Goal: Obtain resource: Obtain resource

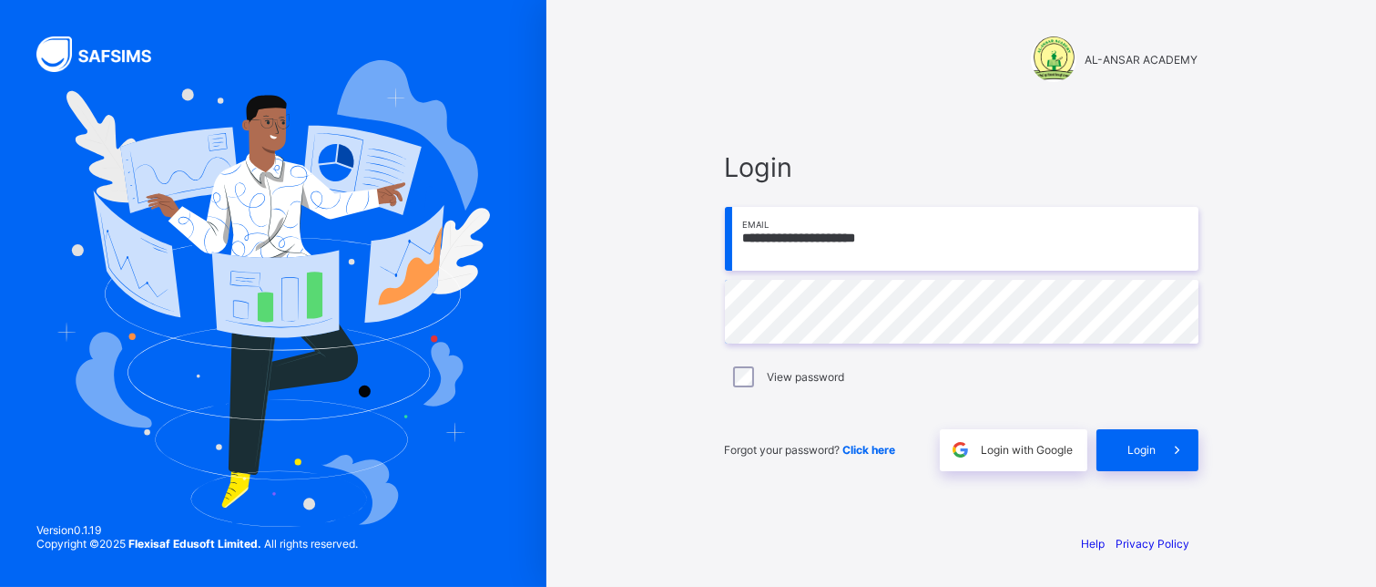
type input "**********"
click at [1126, 463] on div "Login" at bounding box center [1148, 450] width 102 height 42
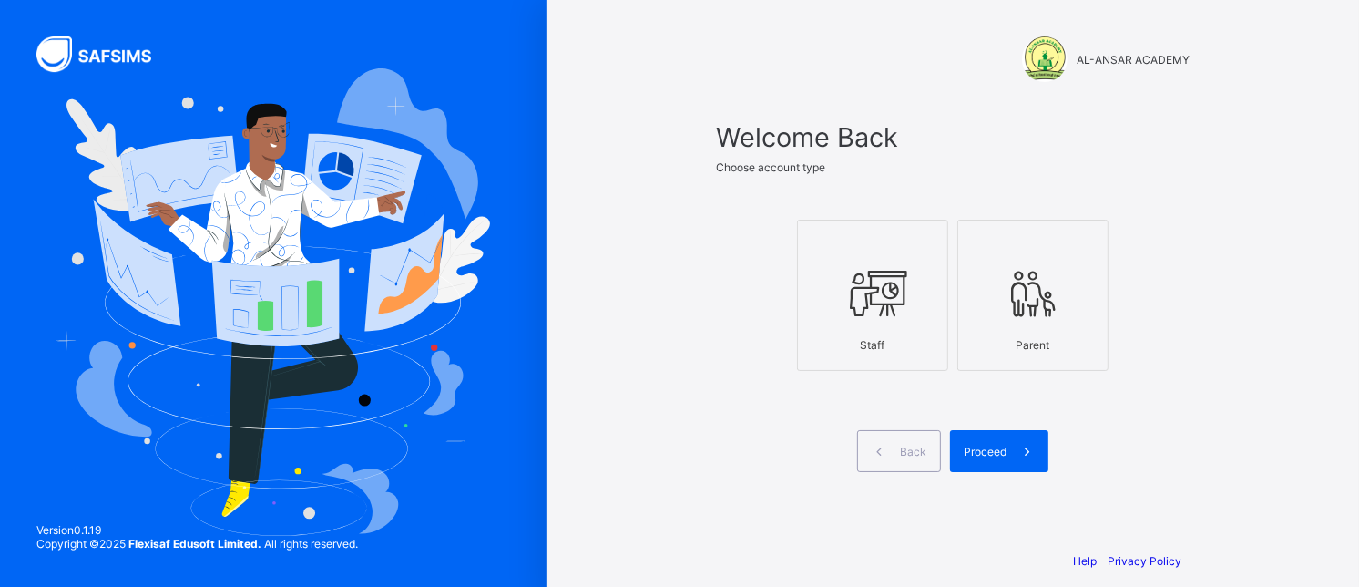
click at [905, 321] on icon at bounding box center [873, 293] width 64 height 55
click at [994, 458] on span "Proceed" at bounding box center [985, 452] width 43 height 14
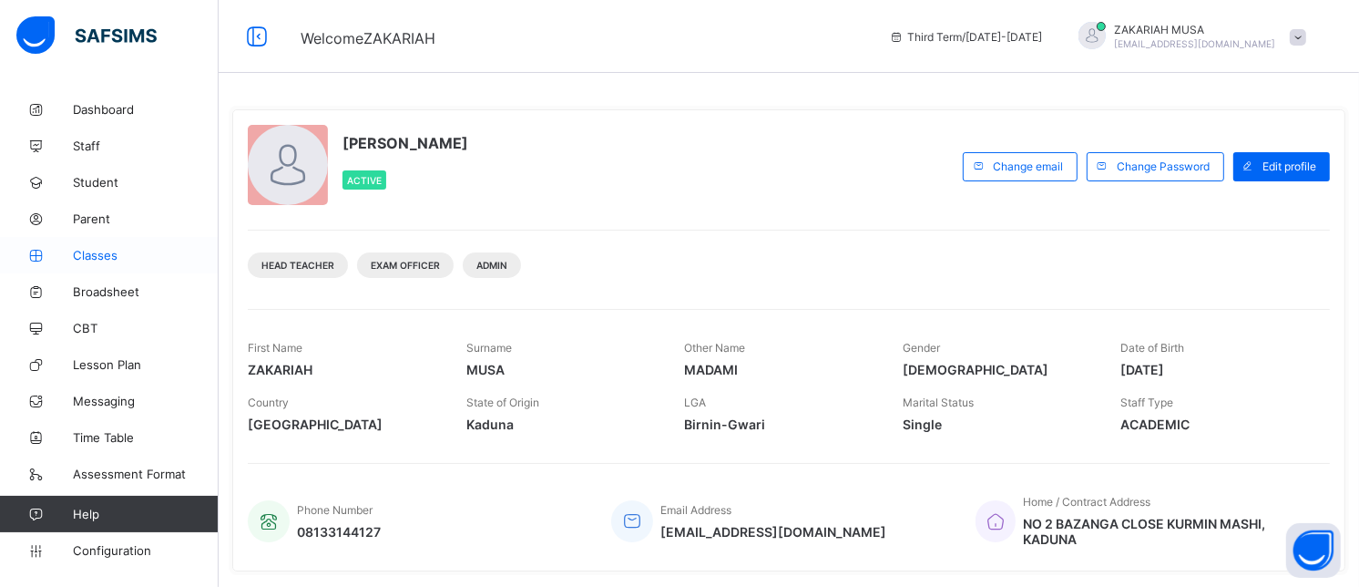
click at [94, 259] on span "Classes" at bounding box center [146, 255] width 146 height 15
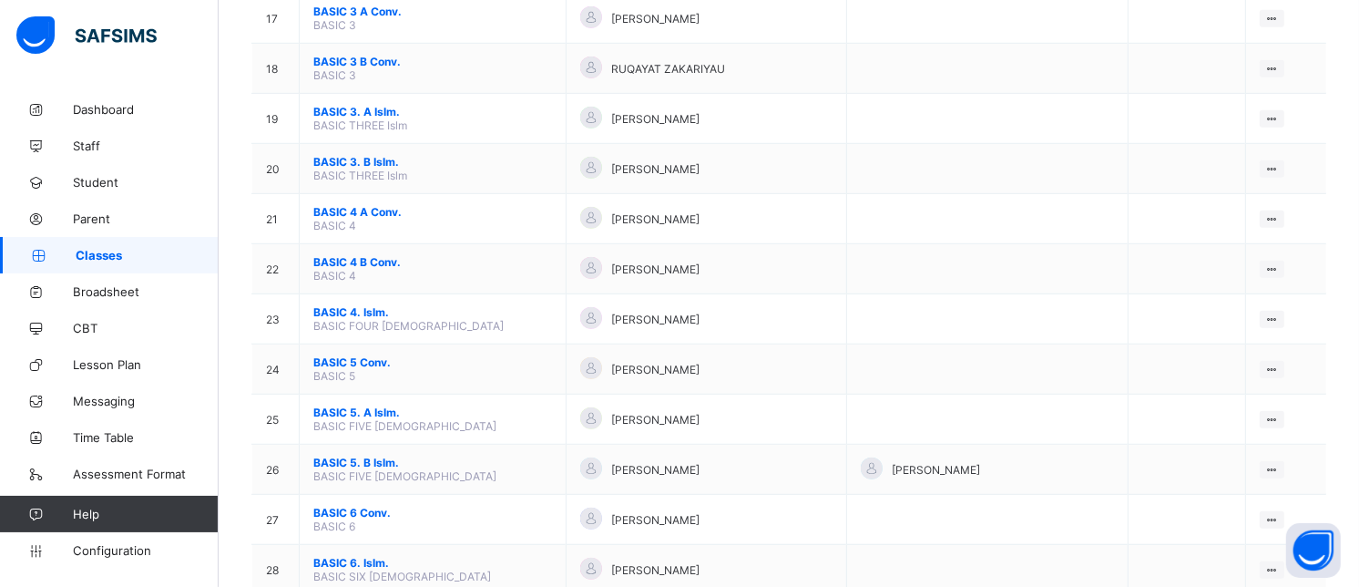
scroll to position [1026, 0]
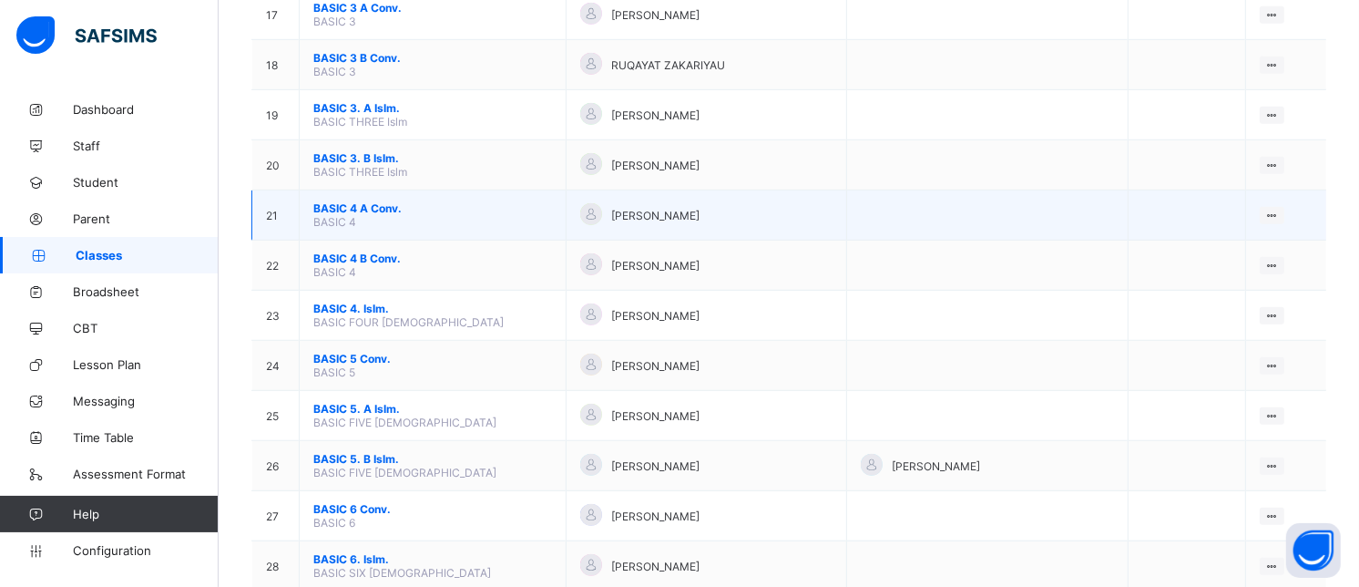
click at [369, 215] on span "BASIC 4 A Conv." at bounding box center [432, 208] width 239 height 14
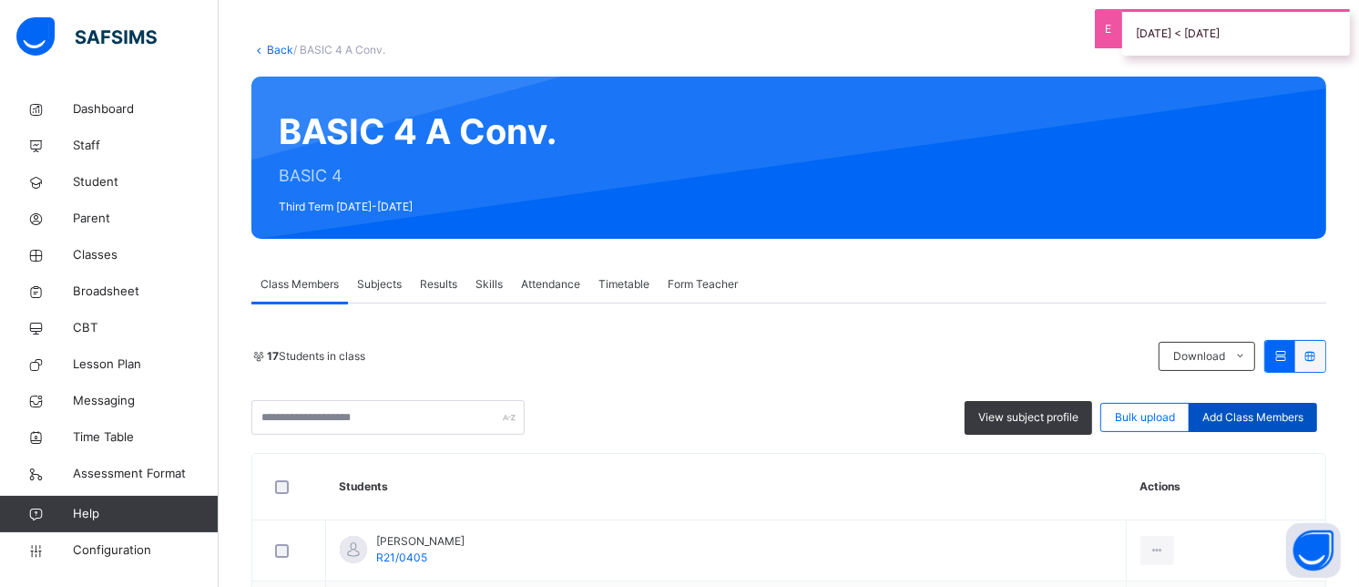
scroll to position [315, 0]
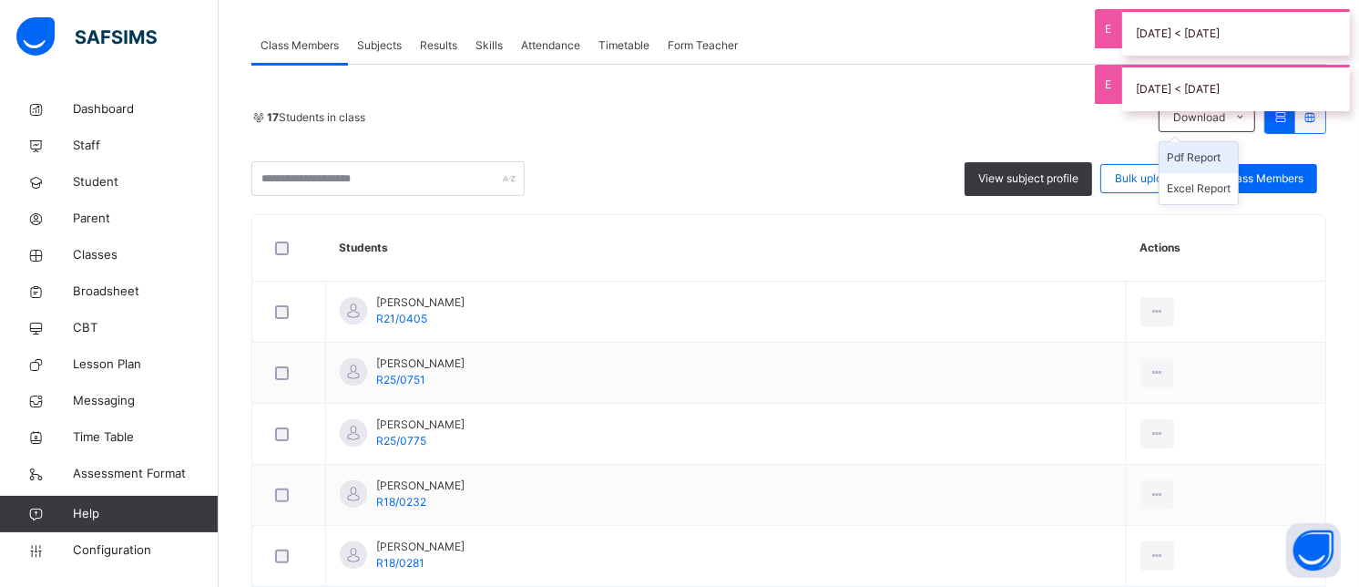
click at [1208, 158] on li "Pdf Report" at bounding box center [1199, 157] width 78 height 31
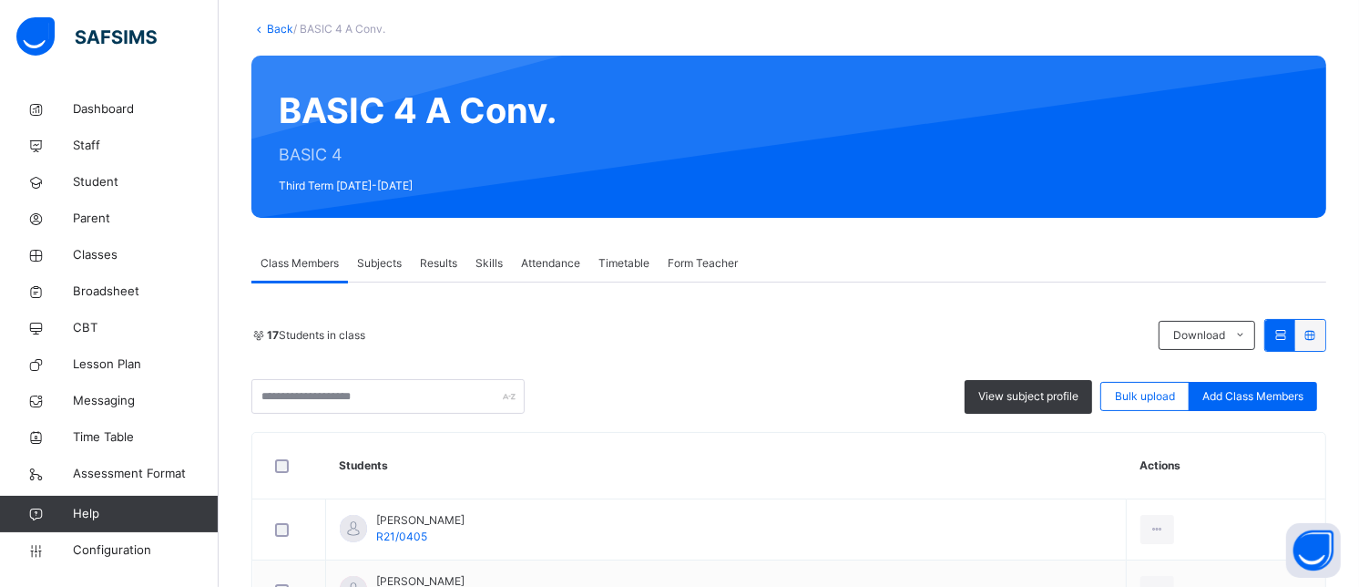
scroll to position [94, 0]
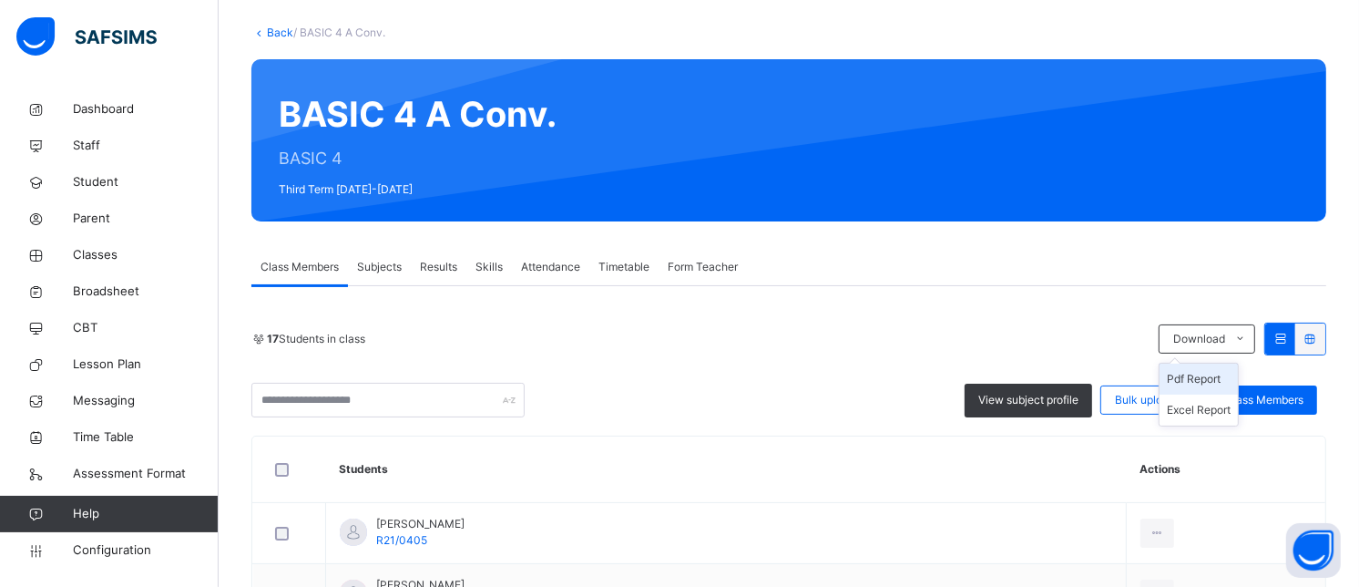
click at [1200, 383] on li "Pdf Report" at bounding box center [1199, 378] width 78 height 31
click at [1213, 378] on li "Pdf Report" at bounding box center [1199, 378] width 78 height 31
click at [271, 34] on link "Back" at bounding box center [280, 33] width 26 height 14
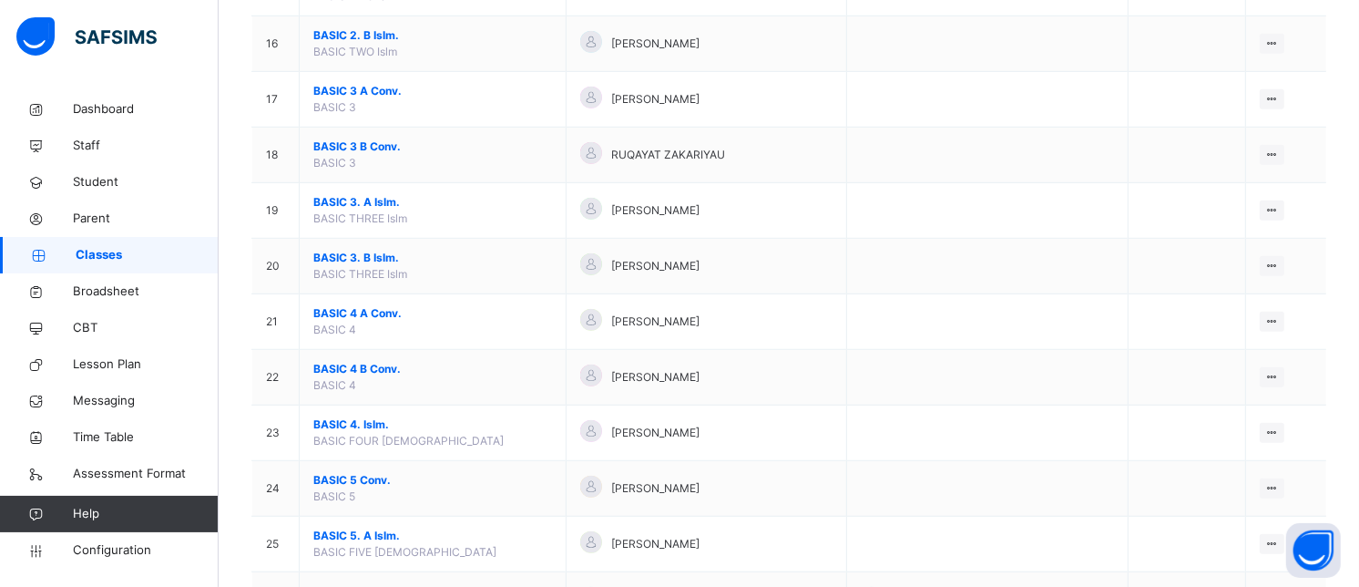
scroll to position [1038, 0]
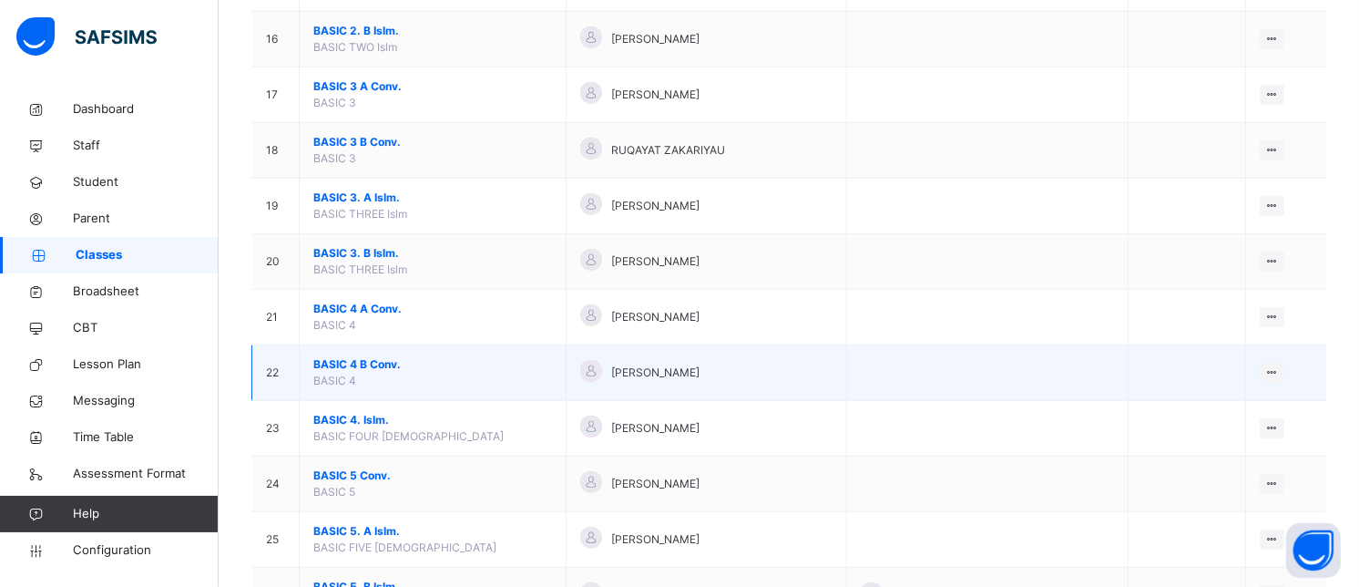
click at [440, 367] on span "BASIC 4 B Conv." at bounding box center [432, 364] width 239 height 16
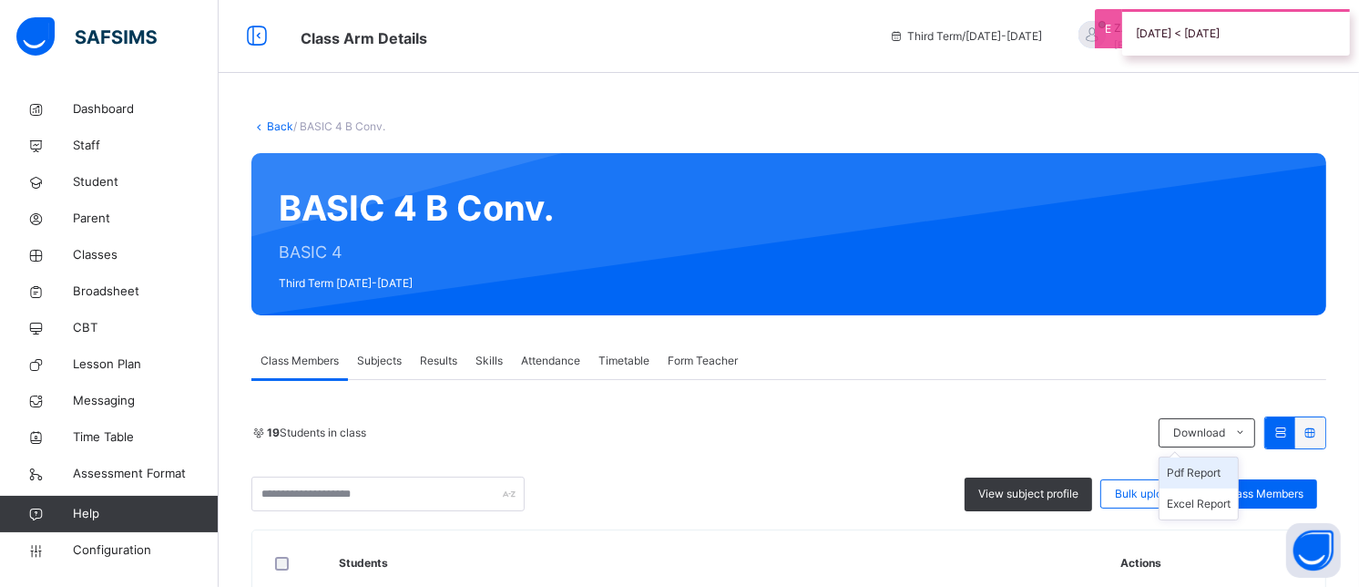
click at [1222, 472] on li "Pdf Report" at bounding box center [1199, 472] width 78 height 31
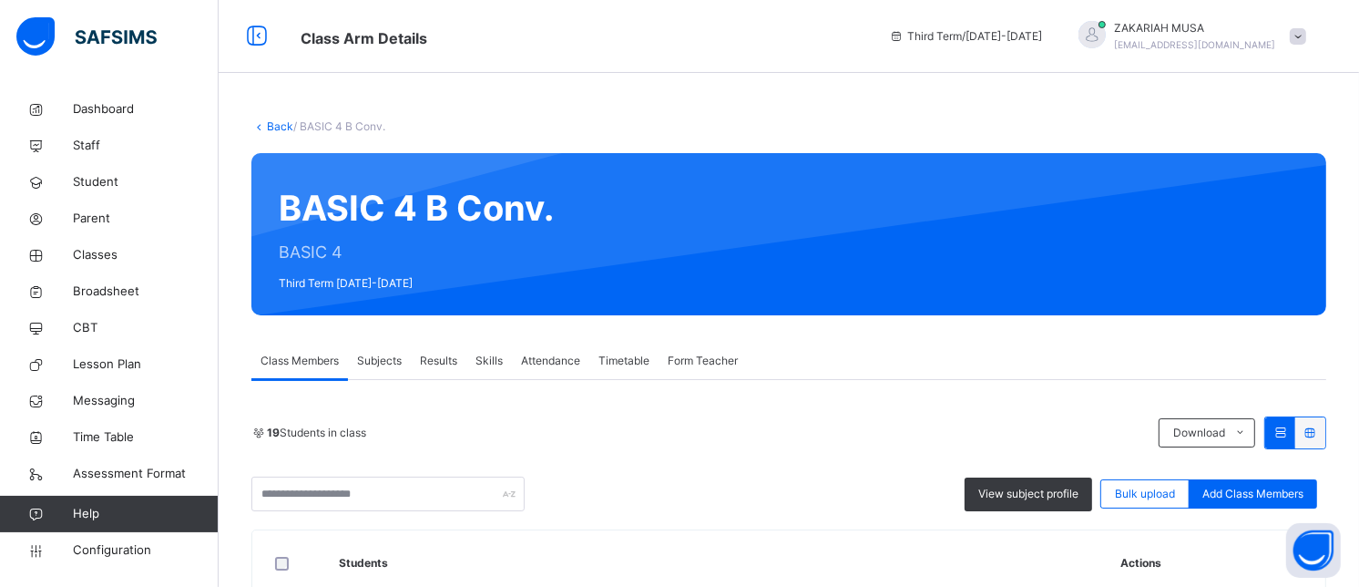
click at [268, 123] on link "Back" at bounding box center [280, 126] width 26 height 14
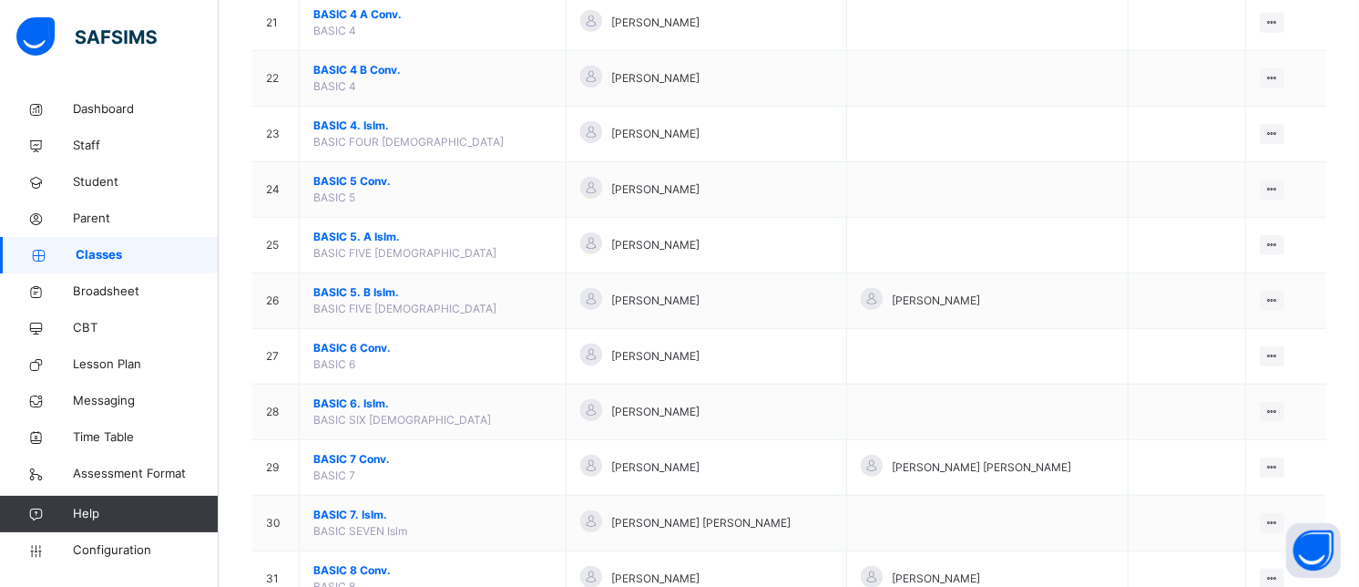
scroll to position [1313, 0]
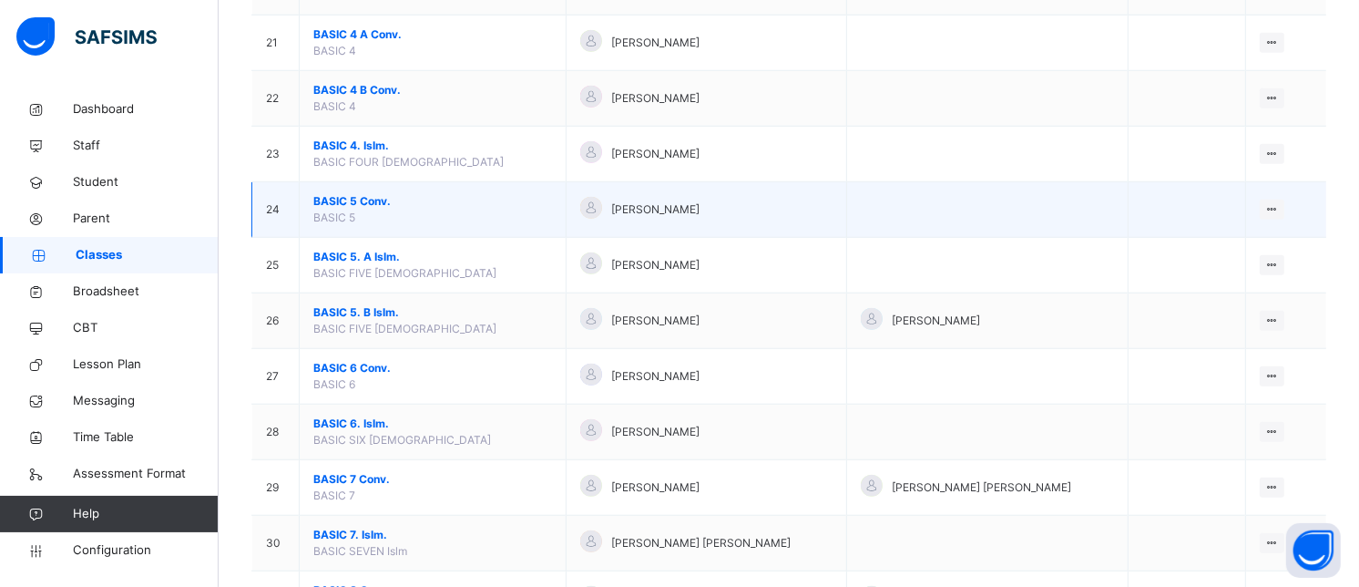
click at [334, 197] on span "BASIC 5 Conv." at bounding box center [432, 201] width 239 height 16
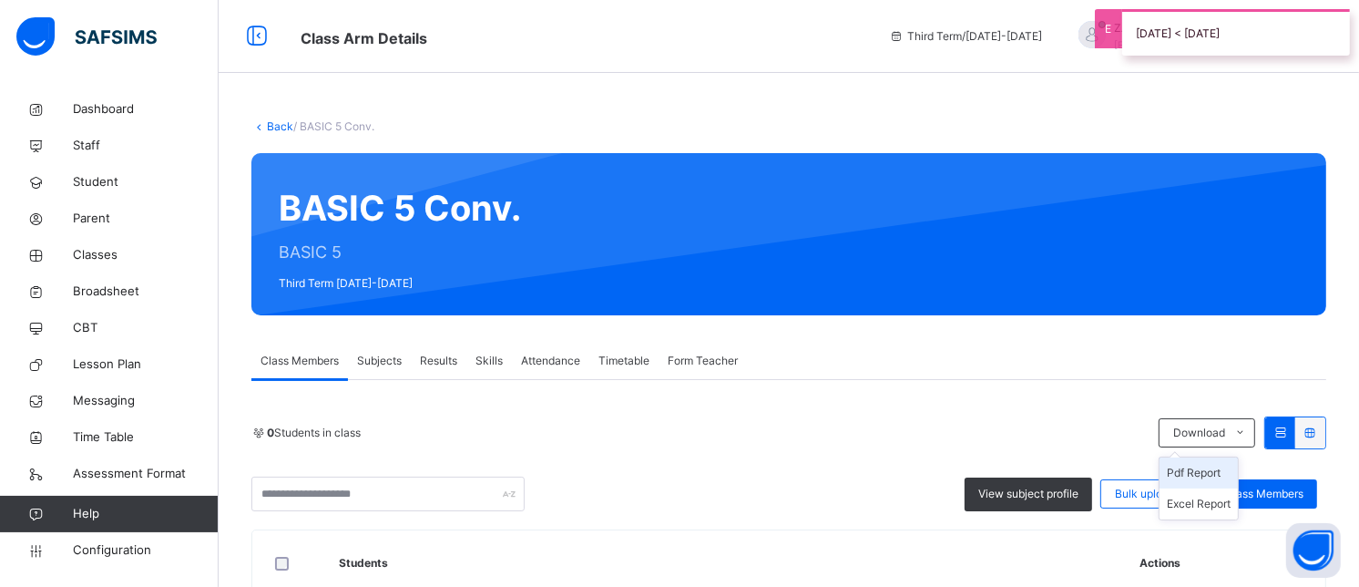
click at [1213, 471] on li "Pdf Report" at bounding box center [1199, 472] width 78 height 31
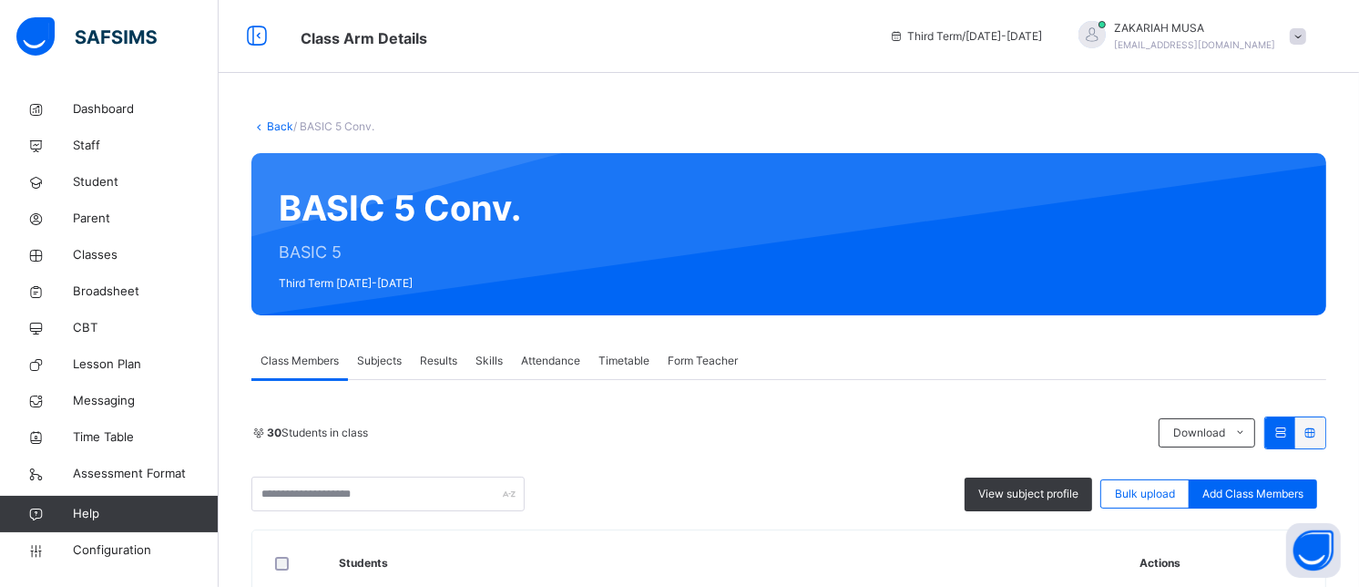
click at [277, 122] on link "Back" at bounding box center [280, 126] width 26 height 14
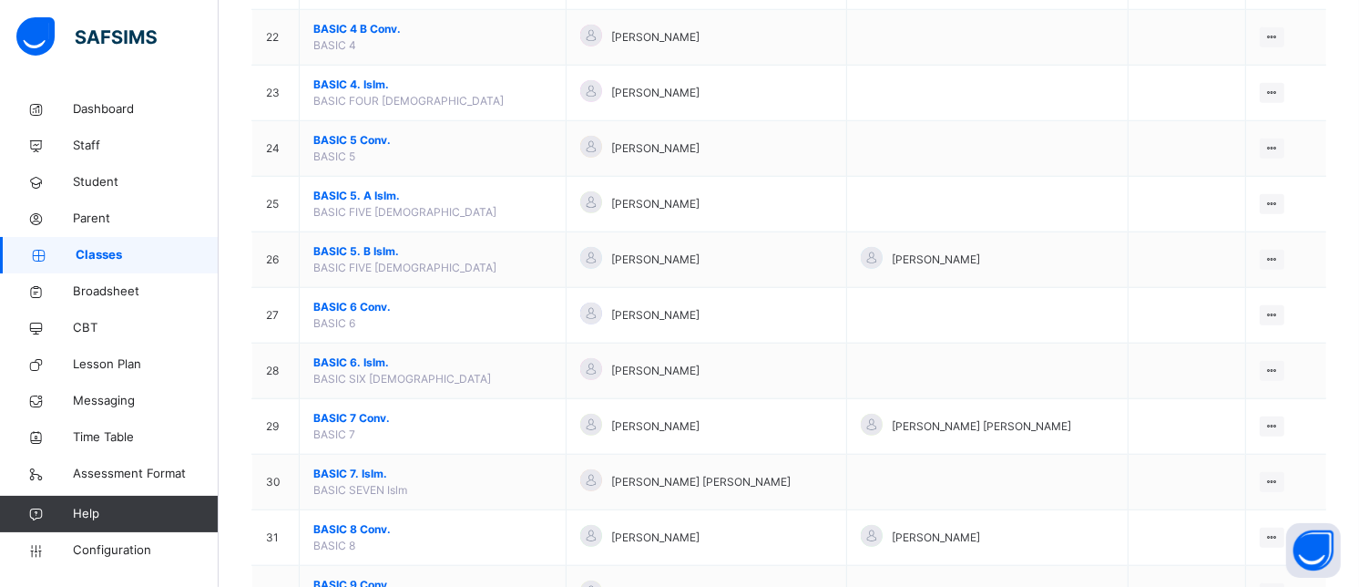
scroll to position [1387, 0]
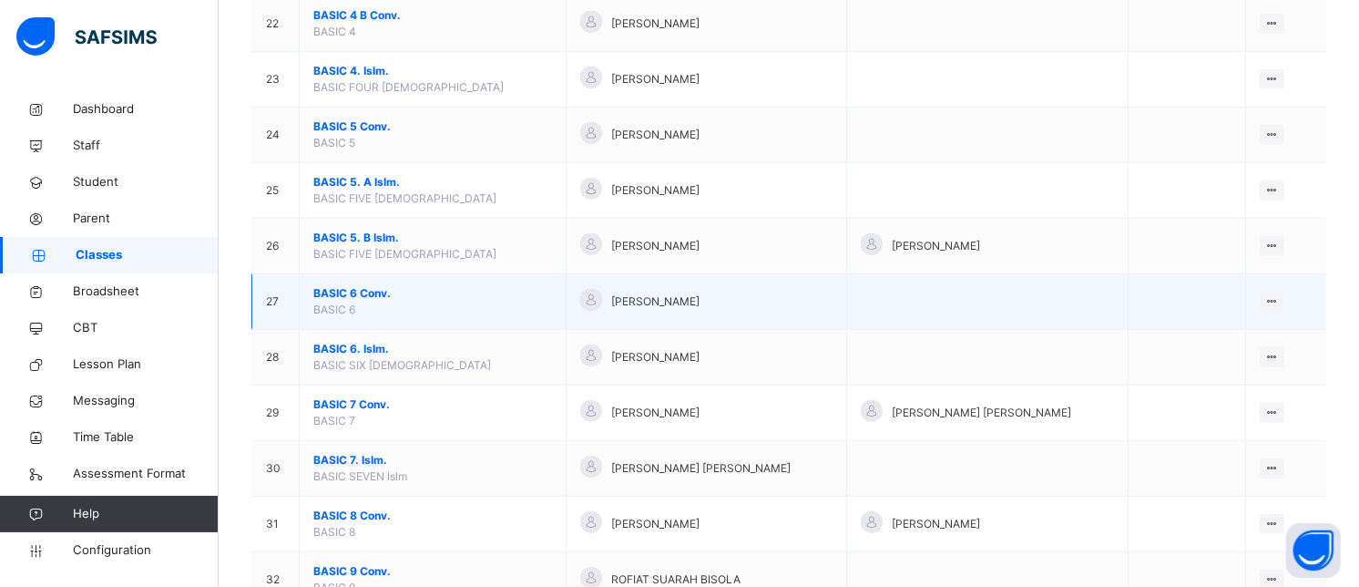
click at [342, 296] on span "BASIC 6 Conv." at bounding box center [432, 293] width 239 height 16
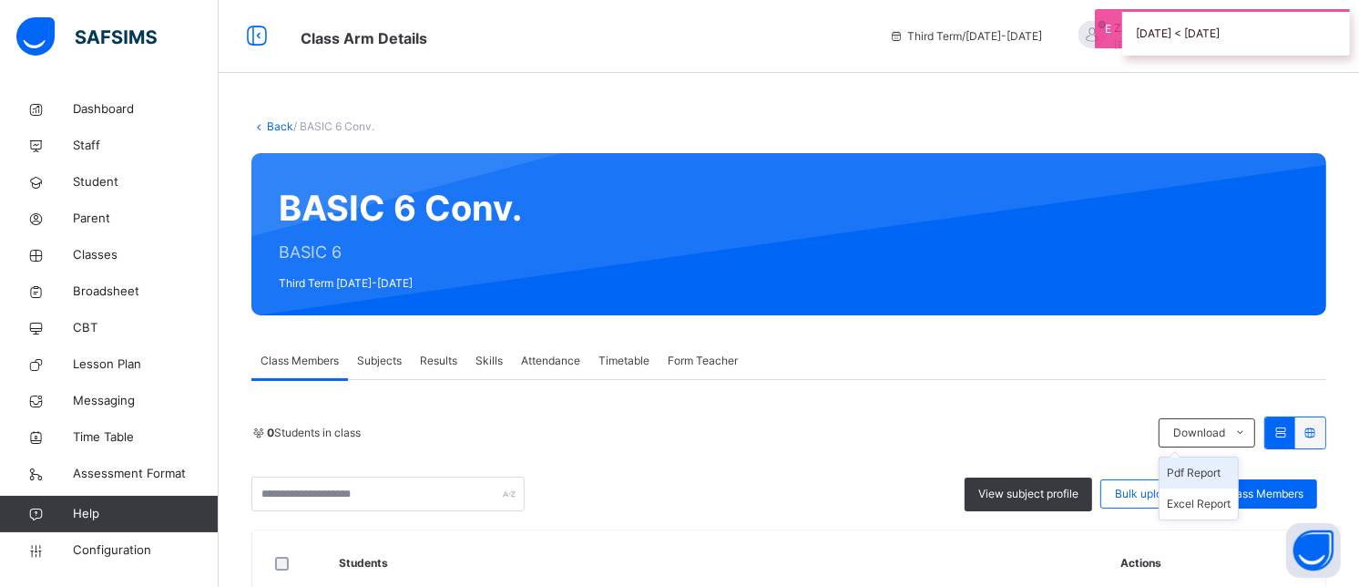
click at [1222, 477] on li "Pdf Report" at bounding box center [1199, 472] width 78 height 31
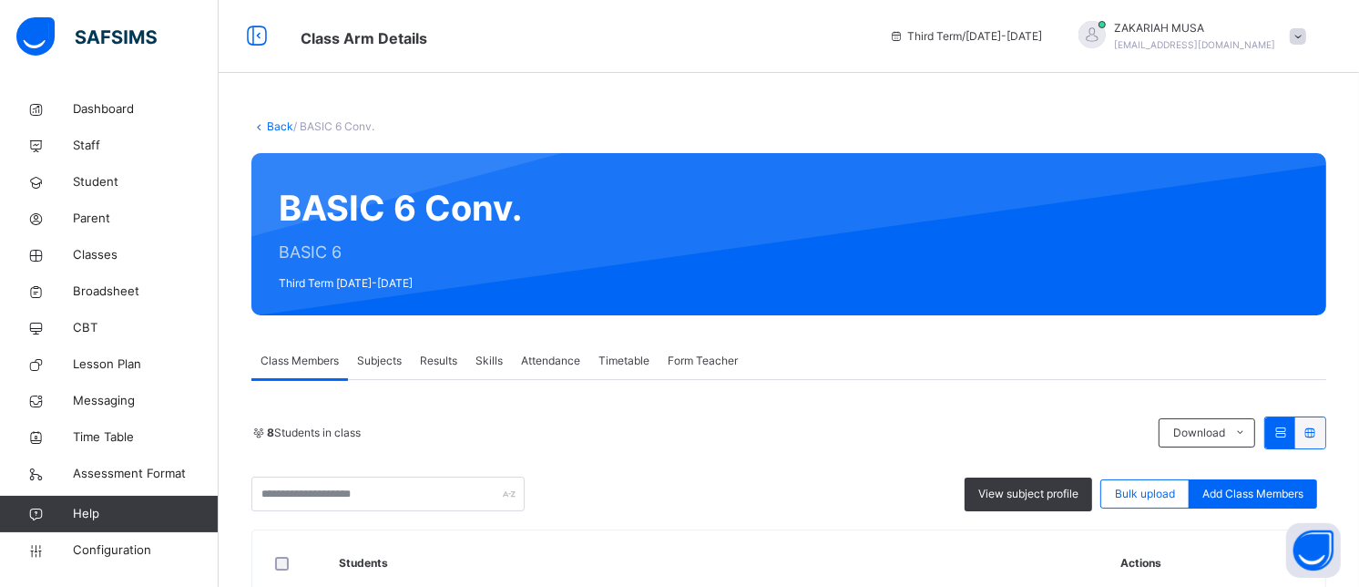
click at [283, 122] on link "Back" at bounding box center [280, 126] width 26 height 14
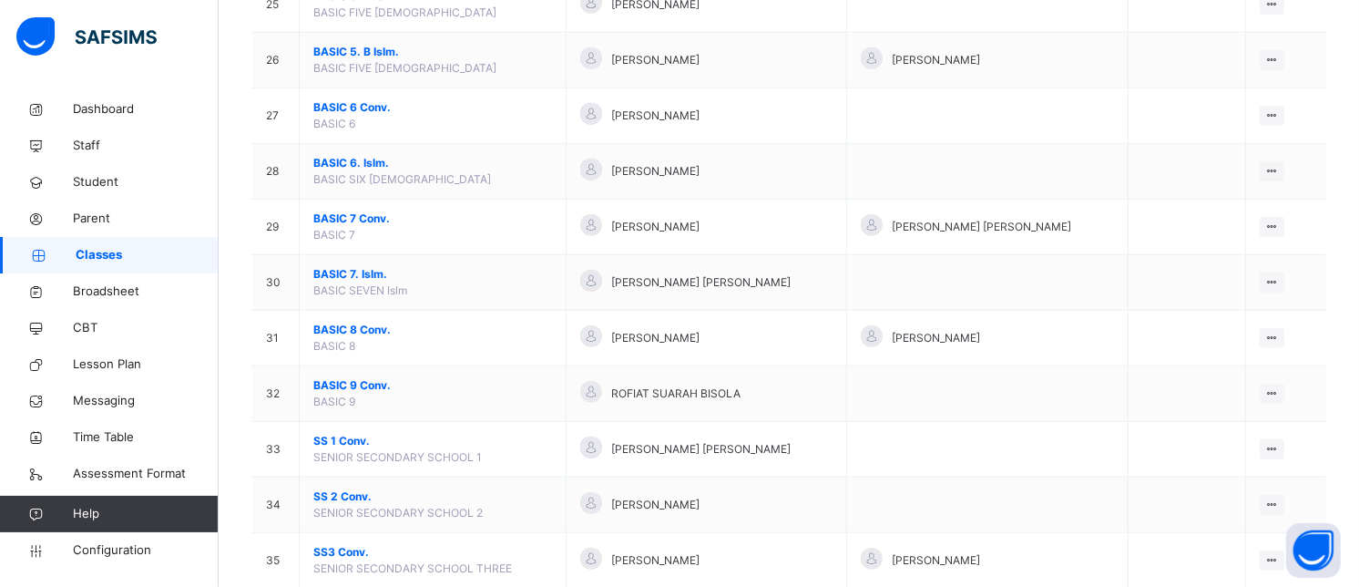
scroll to position [1665, 0]
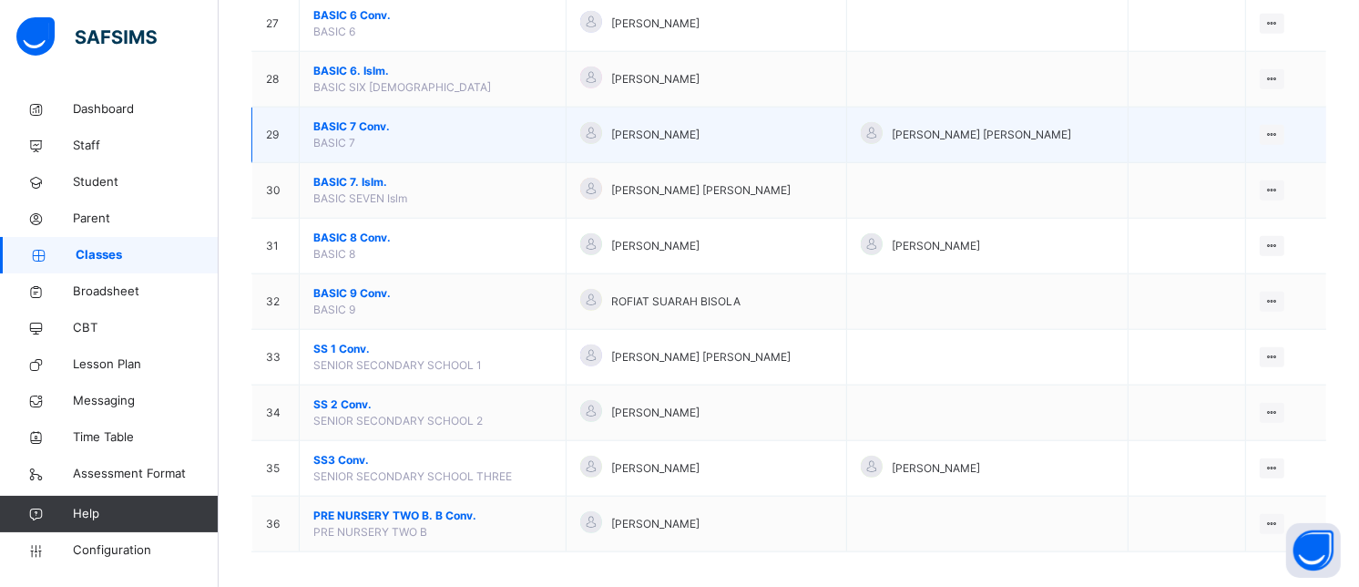
click at [349, 130] on span "BASIC 7 Conv." at bounding box center [432, 126] width 239 height 16
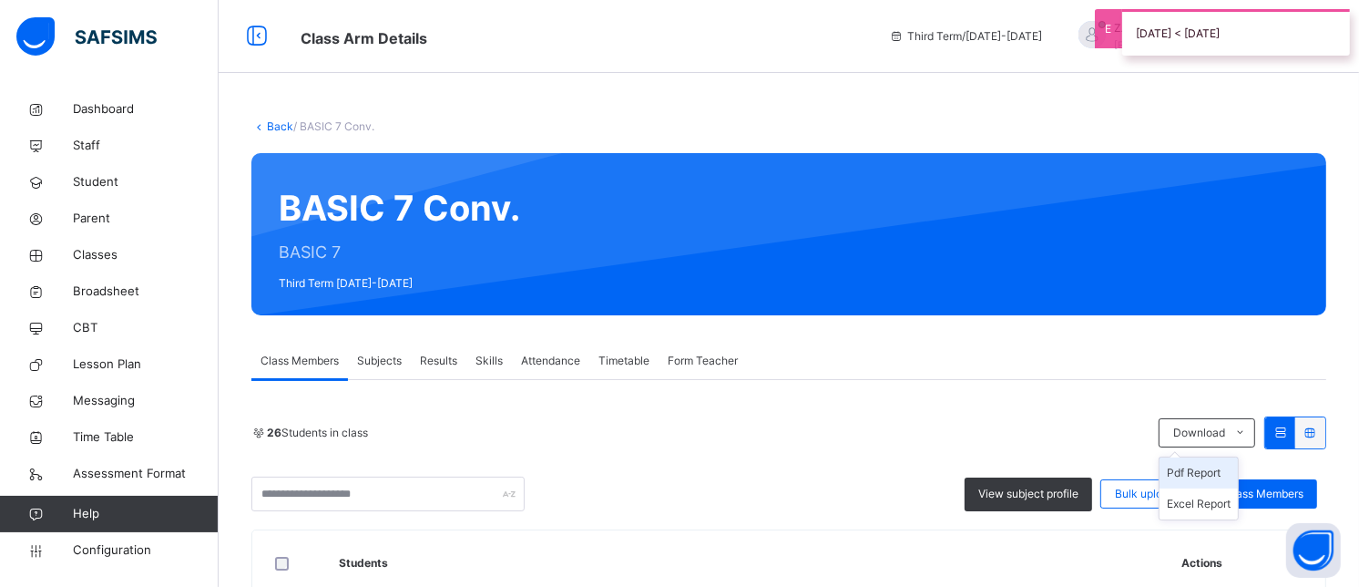
click at [1210, 476] on li "Pdf Report" at bounding box center [1199, 472] width 78 height 31
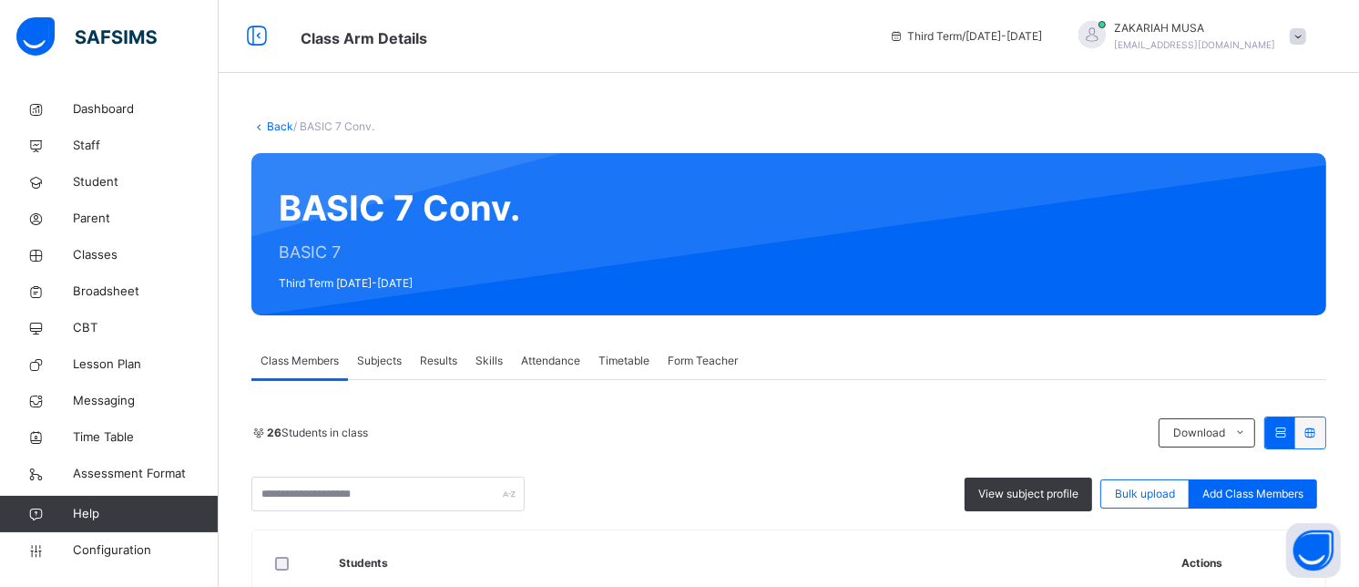
click at [273, 129] on link "Back" at bounding box center [280, 126] width 26 height 14
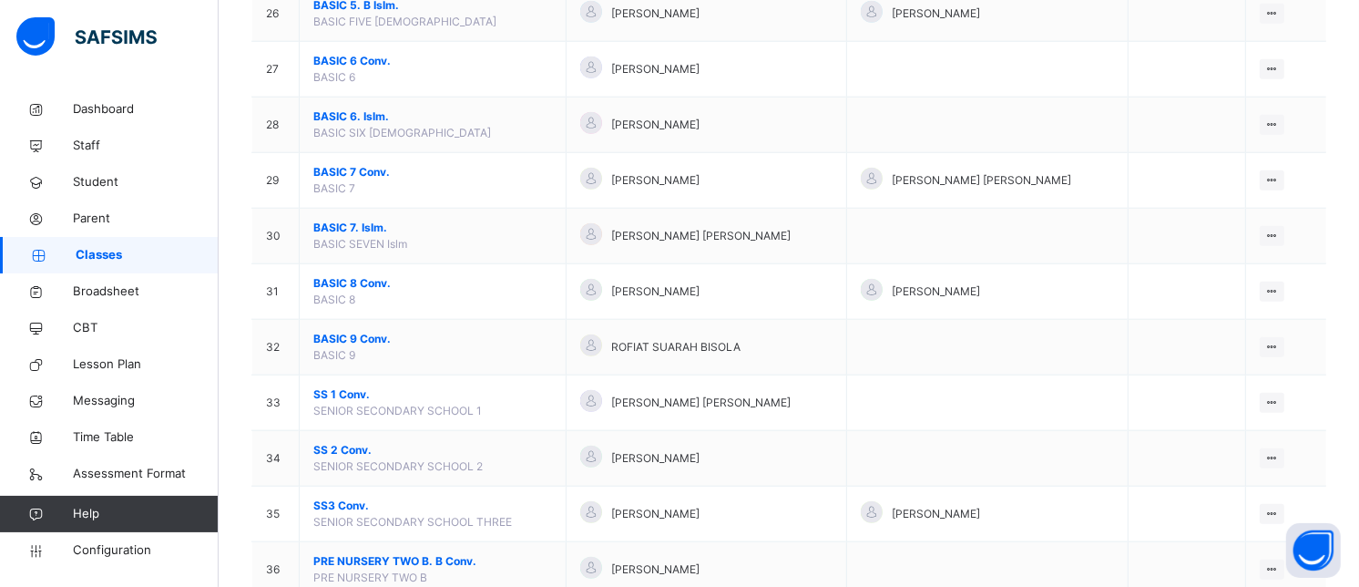
scroll to position [1628, 0]
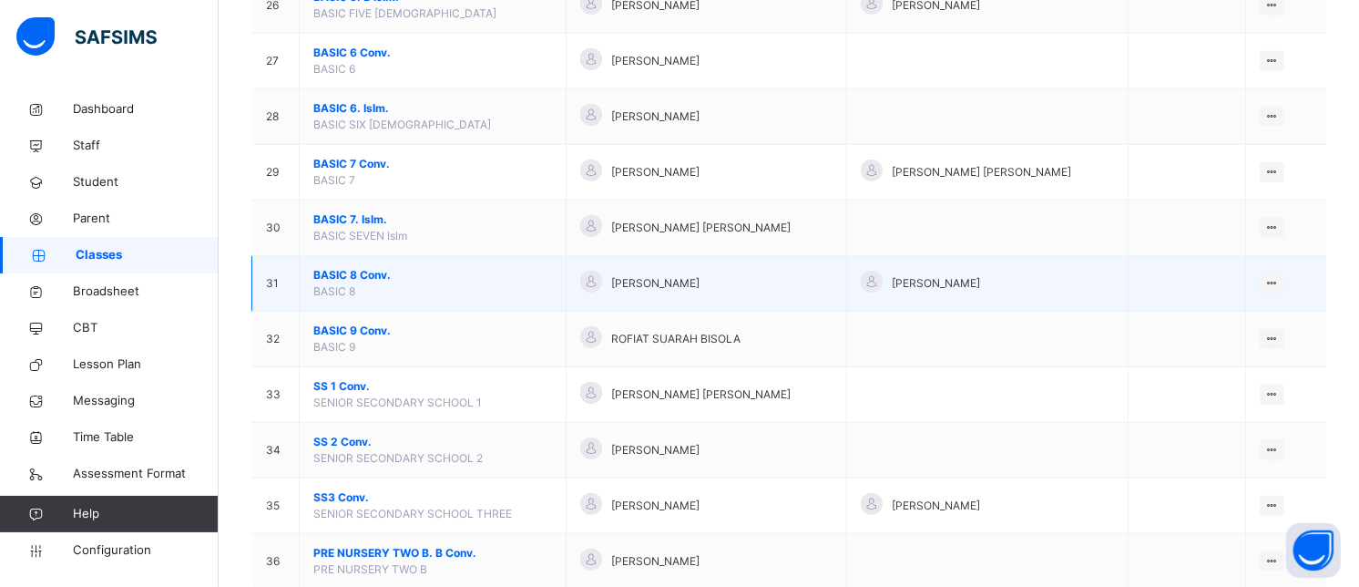
click at [359, 276] on span "BASIC 8 Conv." at bounding box center [432, 275] width 239 height 16
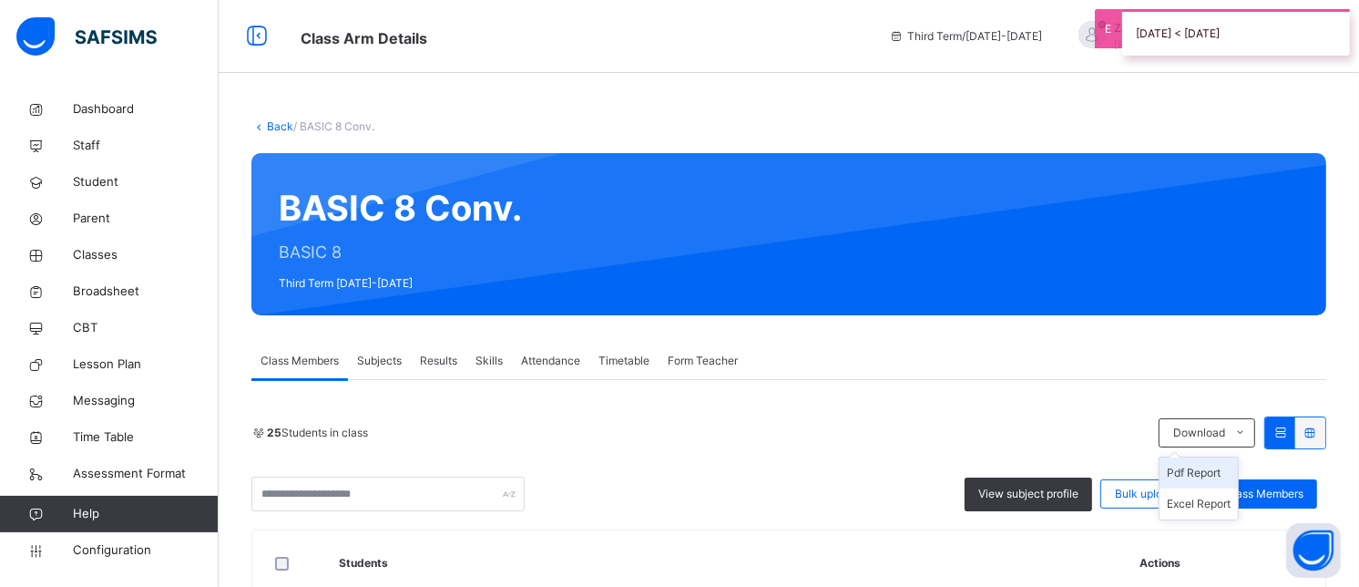
click at [1212, 475] on li "Pdf Report" at bounding box center [1199, 472] width 78 height 31
click at [271, 129] on link "Back" at bounding box center [280, 126] width 26 height 14
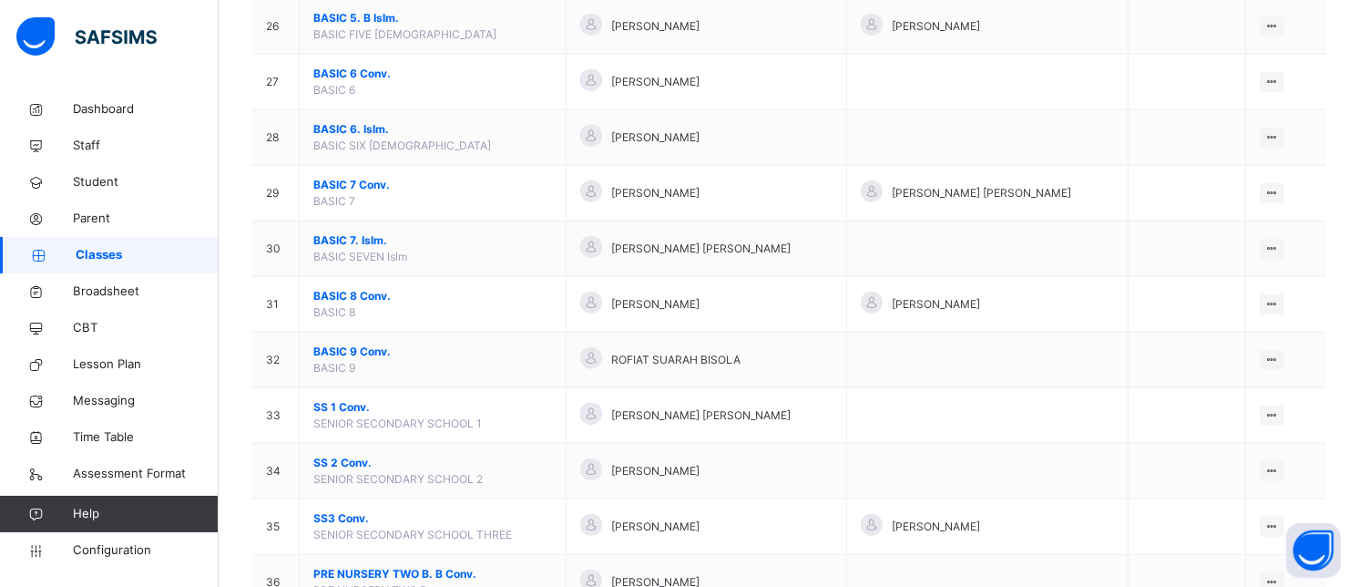
scroll to position [1678, 0]
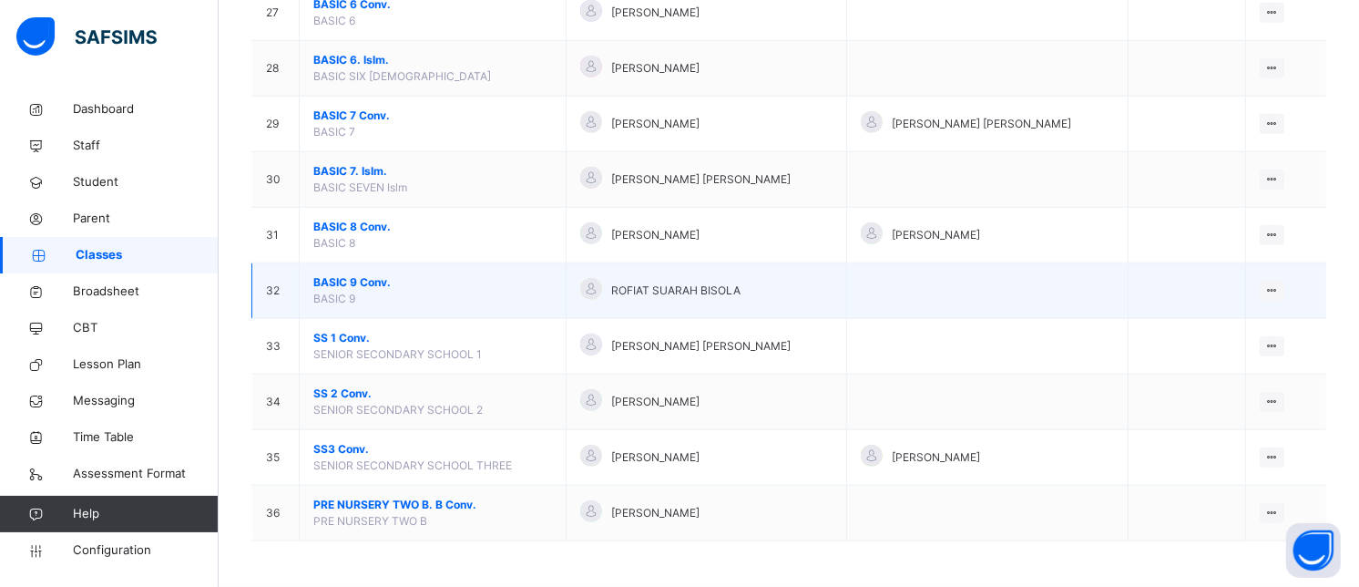
click at [351, 287] on span "BASIC 9 Conv." at bounding box center [432, 282] width 239 height 16
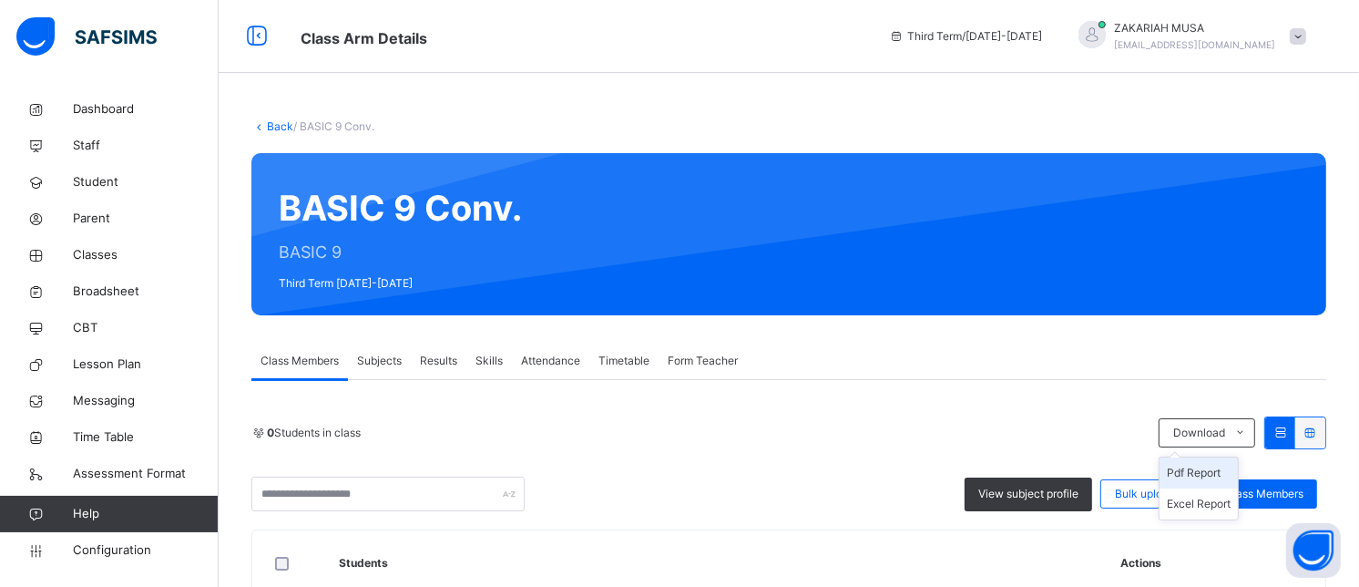
click at [1218, 469] on li "Pdf Report" at bounding box center [1199, 472] width 78 height 31
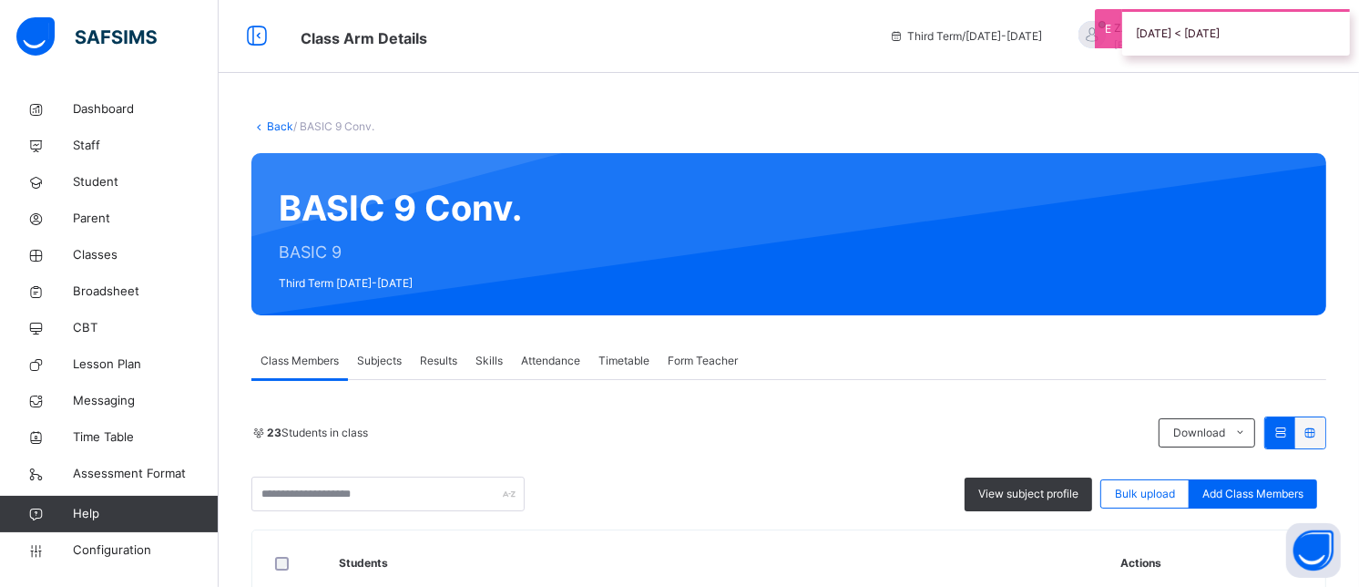
click at [269, 128] on link "Back" at bounding box center [280, 126] width 26 height 14
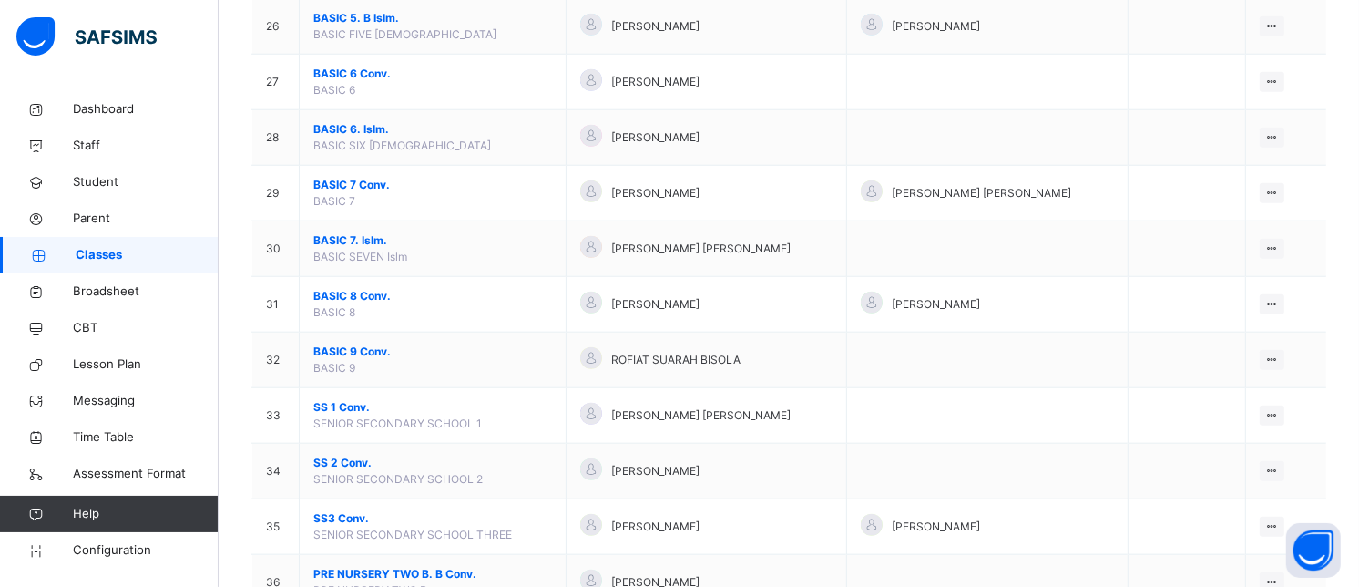
scroll to position [1678, 0]
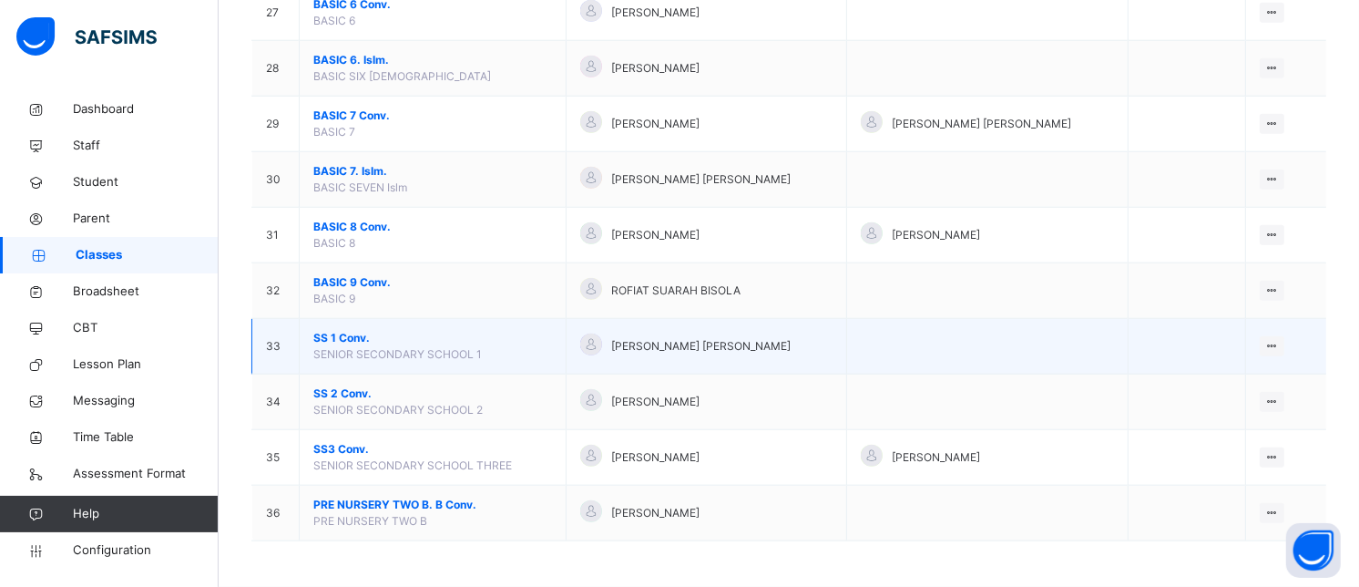
click at [386, 339] on span "SS 1 Conv." at bounding box center [432, 338] width 239 height 16
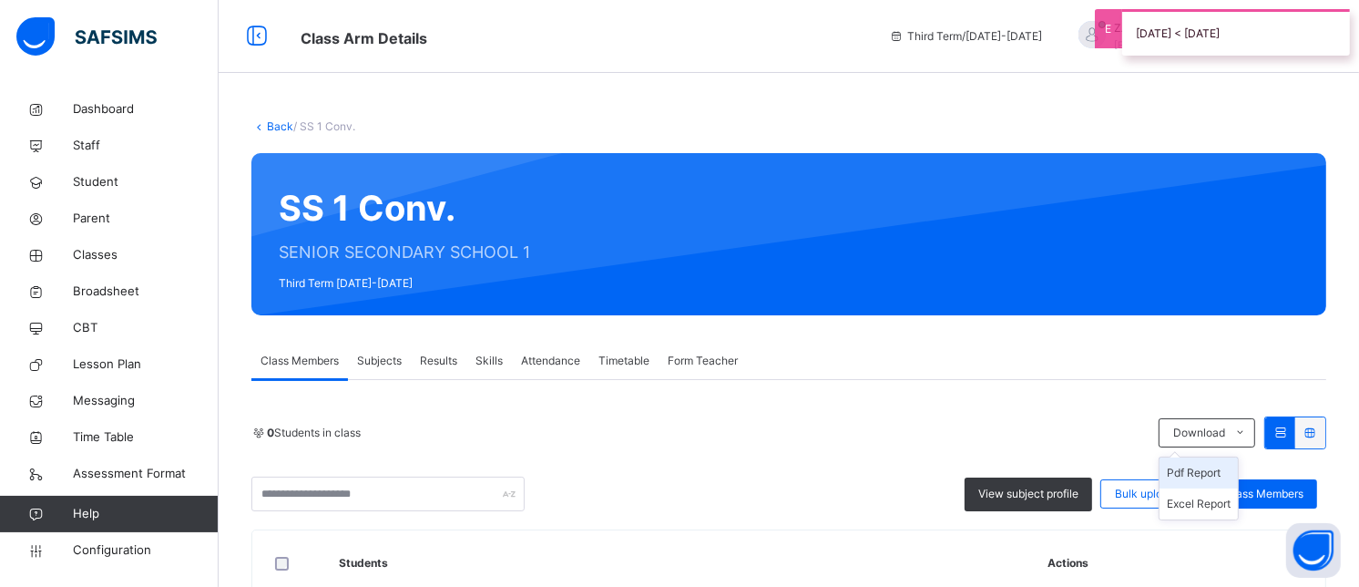
click at [1217, 474] on li "Pdf Report" at bounding box center [1199, 472] width 78 height 31
click at [280, 129] on link "Back" at bounding box center [280, 126] width 26 height 14
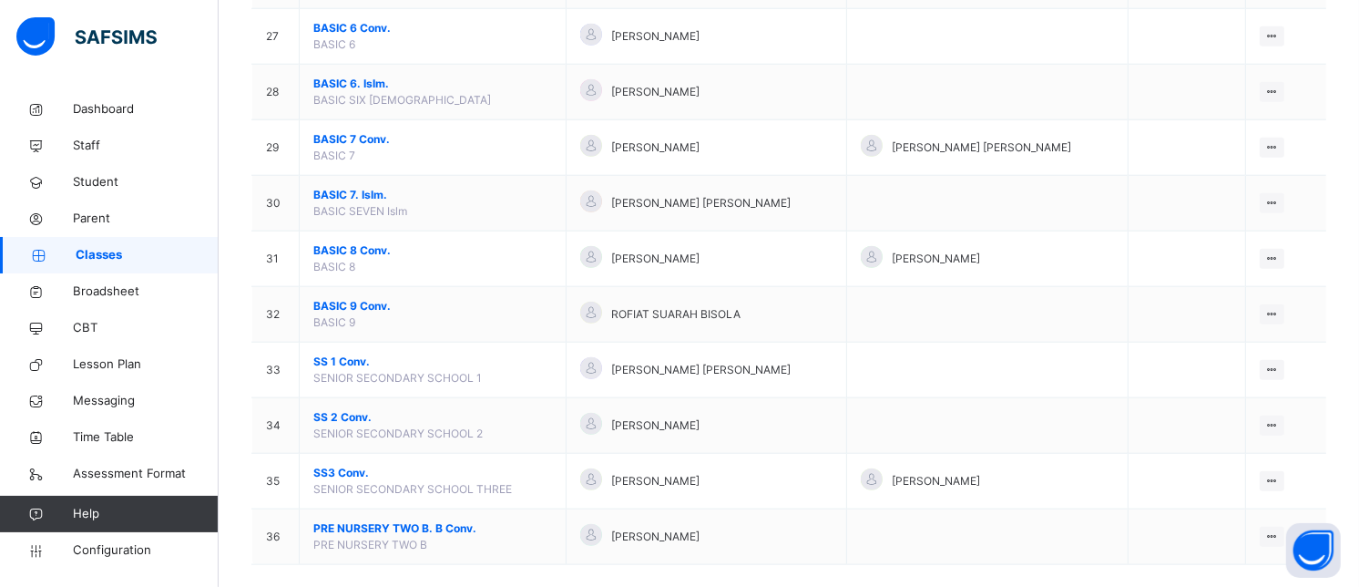
scroll to position [1678, 0]
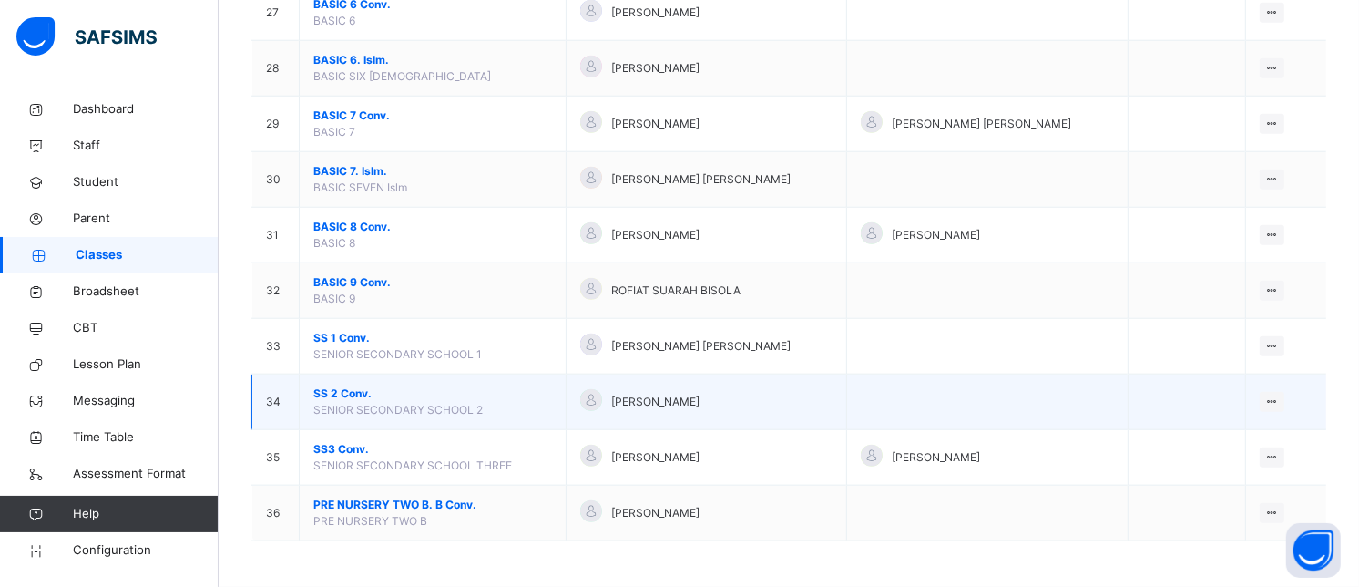
click at [357, 390] on span "SS 2 Conv." at bounding box center [432, 393] width 239 height 16
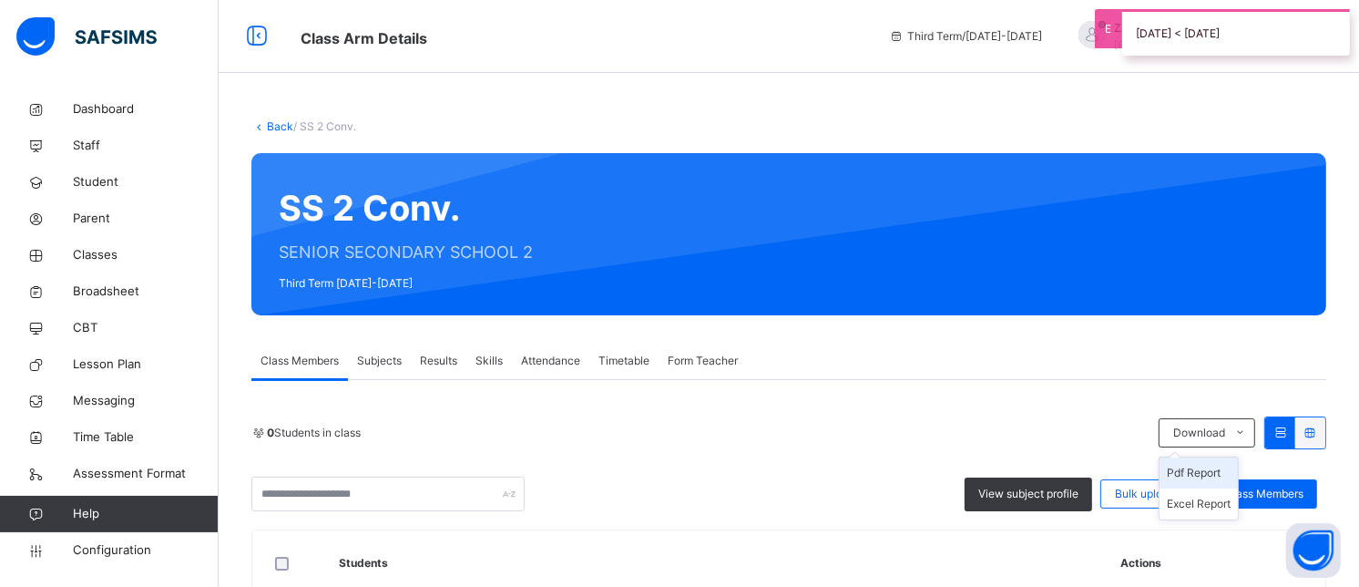
click at [1222, 474] on li "Pdf Report" at bounding box center [1199, 472] width 78 height 31
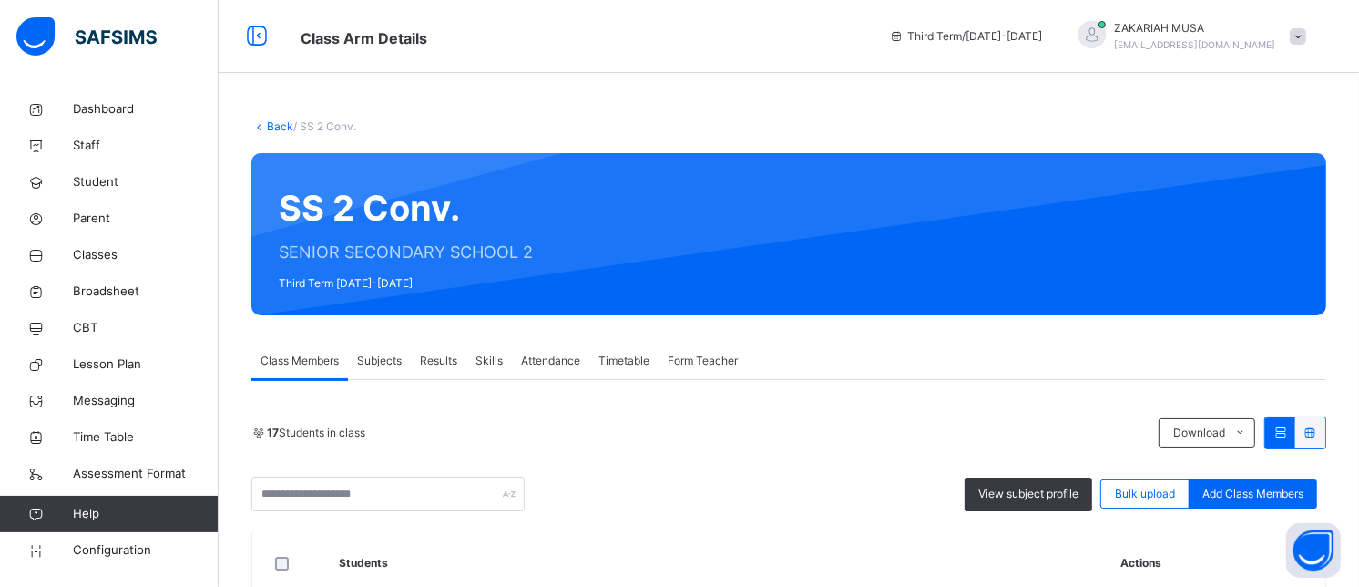
click at [271, 123] on link "Back" at bounding box center [280, 126] width 26 height 14
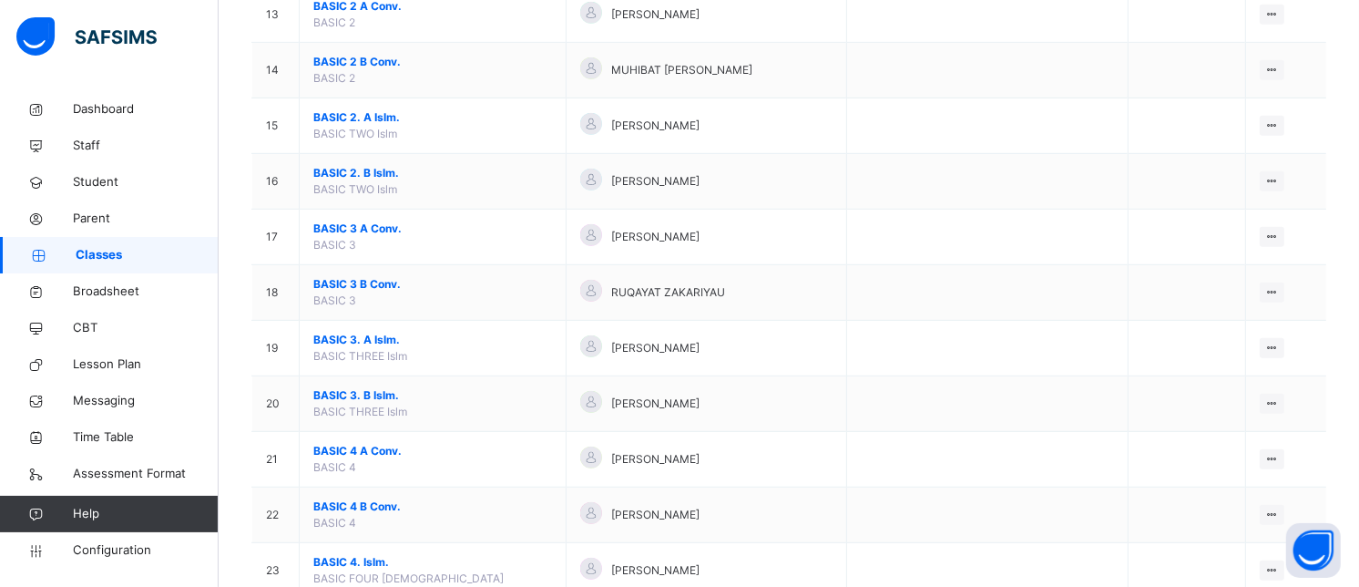
scroll to position [1678, 0]
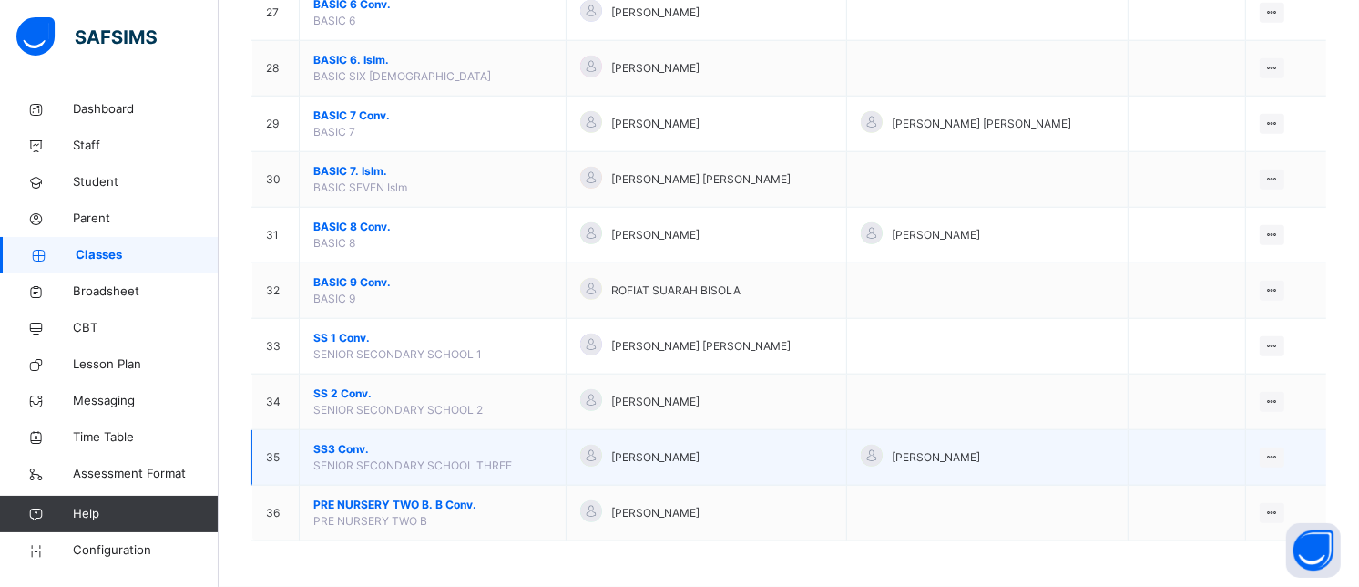
click at [350, 444] on span "SS3 Conv." at bounding box center [432, 449] width 239 height 16
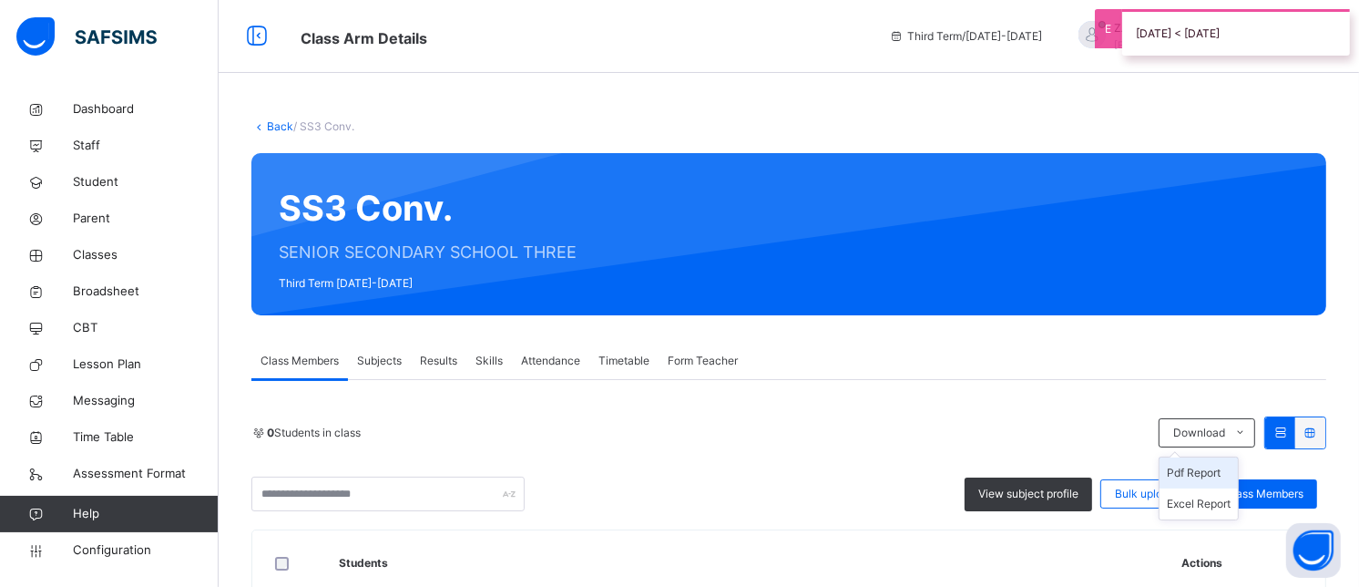
click at [1224, 470] on li "Pdf Report" at bounding box center [1199, 472] width 78 height 31
click at [278, 125] on link "Back" at bounding box center [280, 126] width 26 height 14
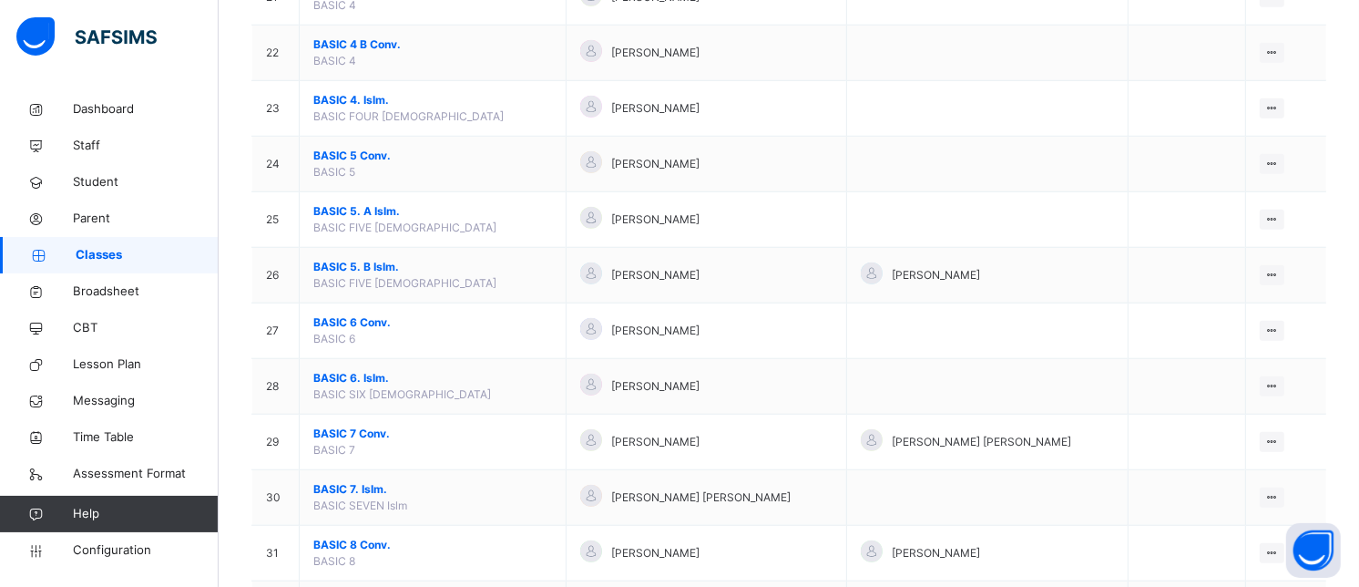
scroll to position [1678, 0]
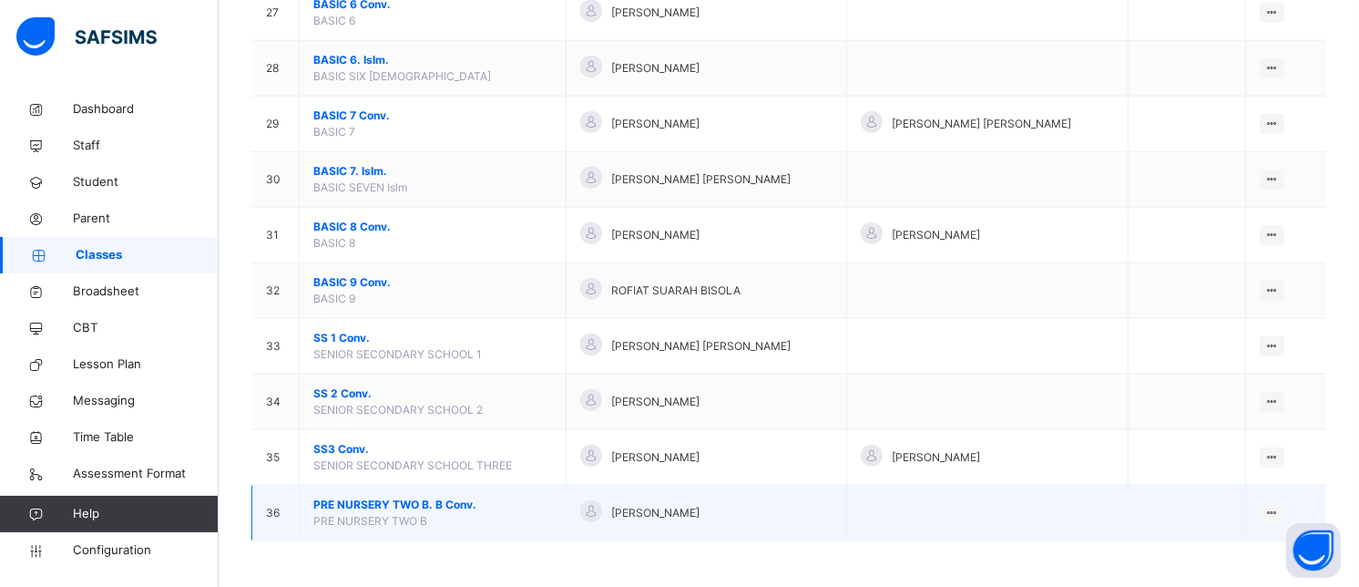
click at [380, 499] on span "PRE NURSERY TWO B. B Conv." at bounding box center [432, 504] width 239 height 16
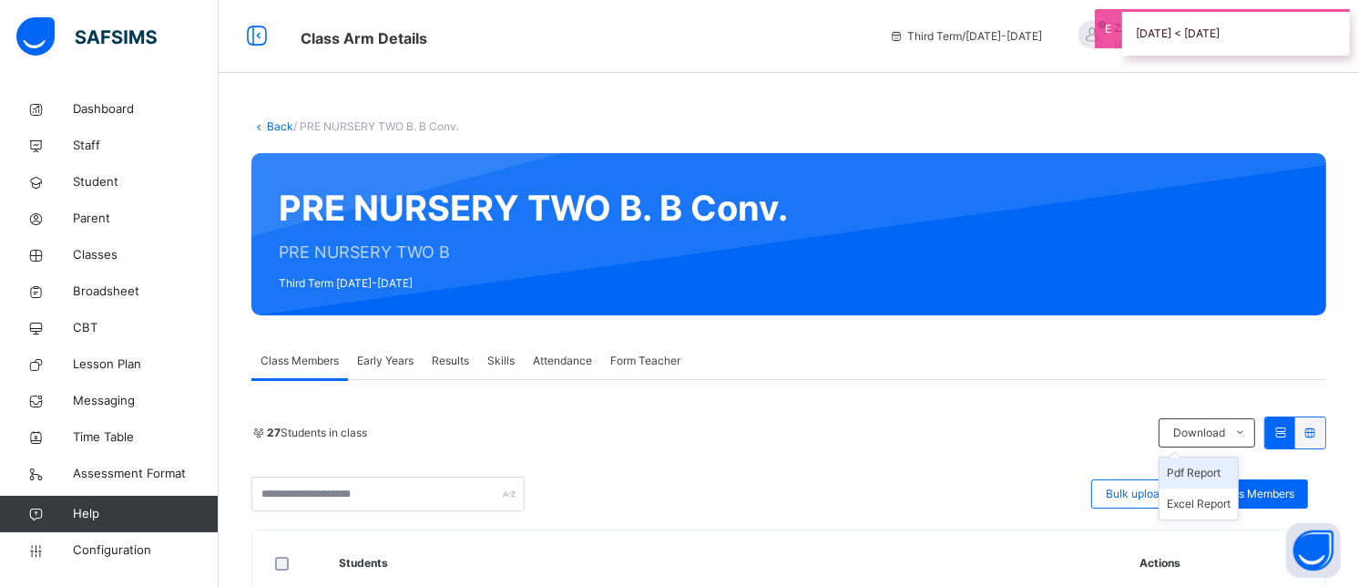
click at [1214, 469] on li "Pdf Report" at bounding box center [1199, 472] width 78 height 31
click at [1214, 474] on li "Pdf Report" at bounding box center [1199, 472] width 78 height 31
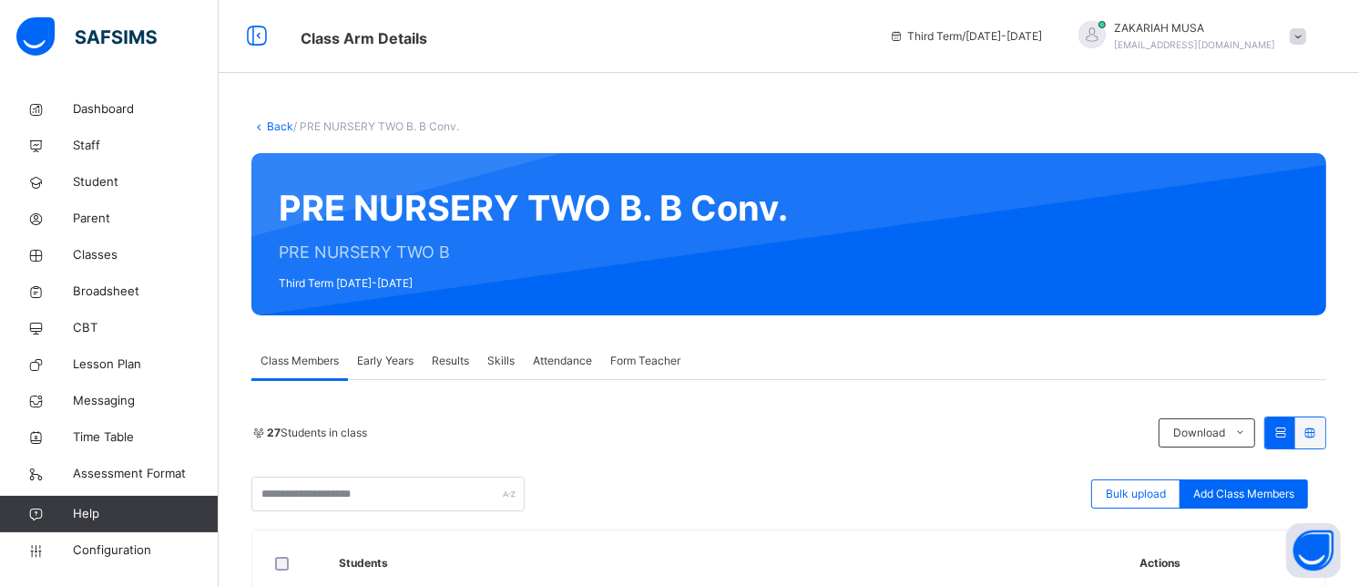
click at [267, 124] on link "Back" at bounding box center [280, 126] width 26 height 14
